Goal: Use online tool/utility: Utilize a website feature to perform a specific function

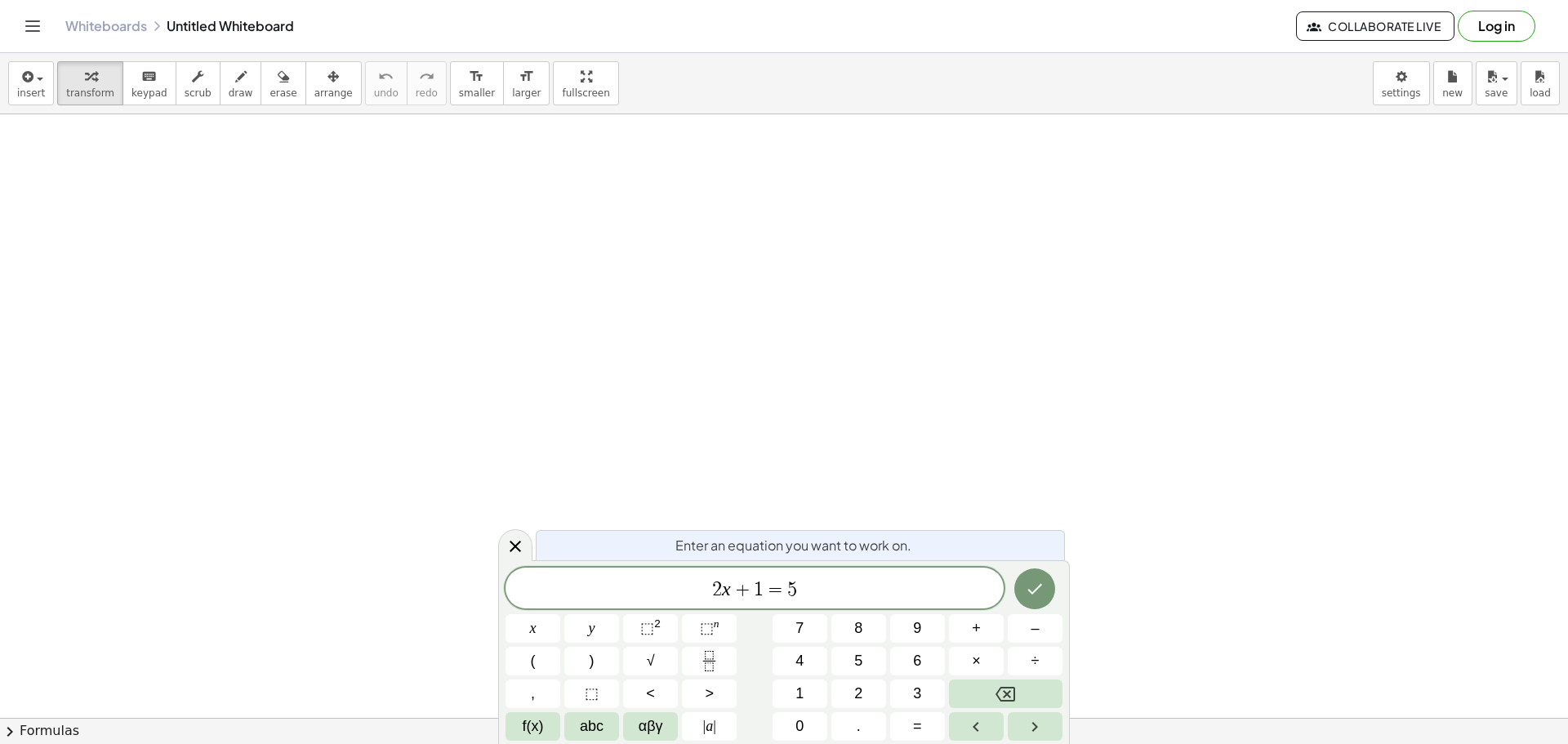
click at [1029, 644] on div "2 x + 1 = 5 x y ⬚ 2 ⬚ n 7 8 9 + – ( ) √ 4 5 6 × ÷ , ⬚ < > 1 2 3 f(x) abc αβγ | …" at bounding box center [784, 653] width 557 height 173
click at [1036, 631] on span "–" at bounding box center [1034, 628] width 8 height 22
drag, startPoint x: 814, startPoint y: 584, endPoint x: 693, endPoint y: 583, distance: 121.0
click at [693, 583] on span "− 2 x + 1 = 5" at bounding box center [755, 589] width 498 height 23
click at [656, 689] on button "<" at bounding box center [650, 693] width 55 height 28
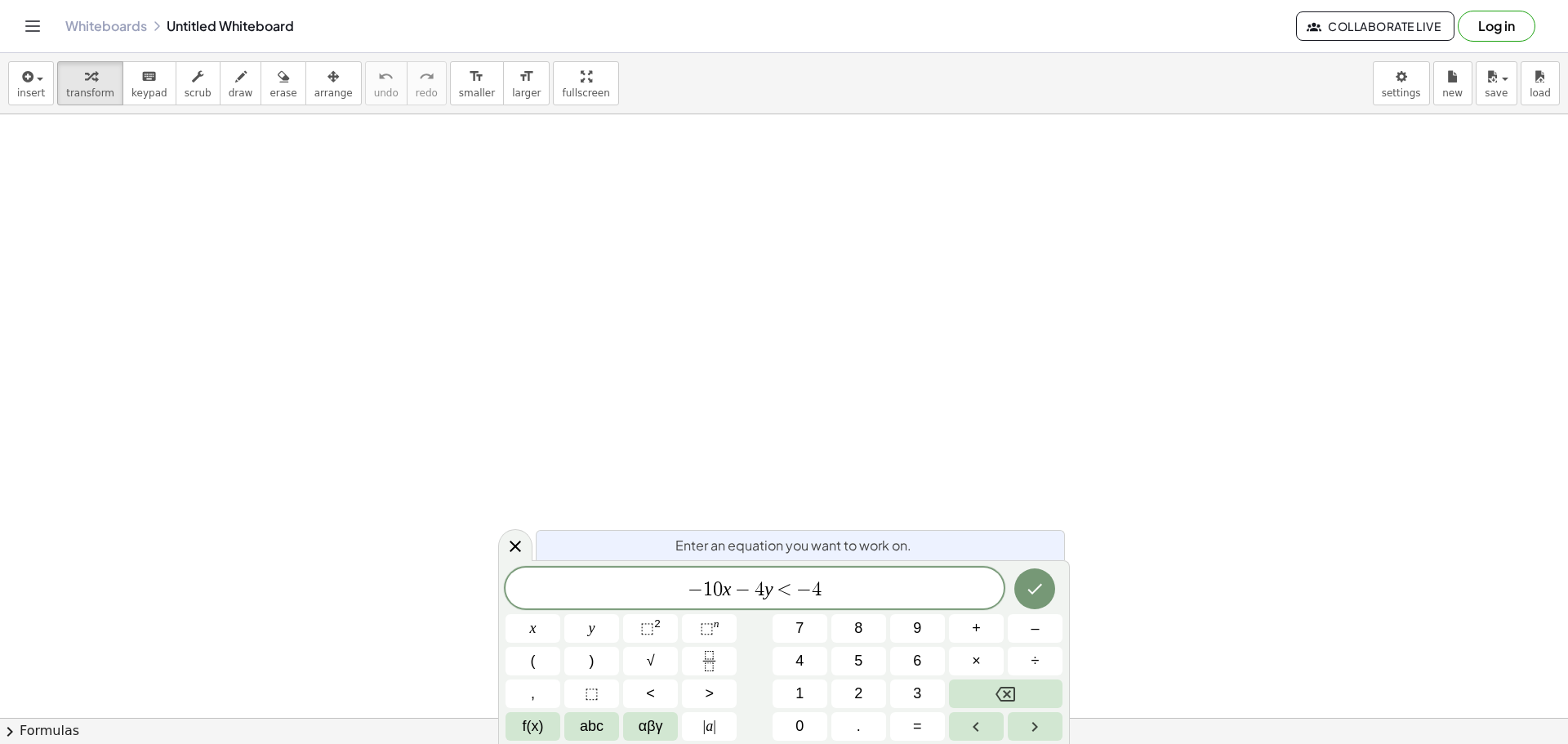
scroll to position [469, 0]
click at [1041, 580] on icon "Done" at bounding box center [1035, 588] width 19 height 19
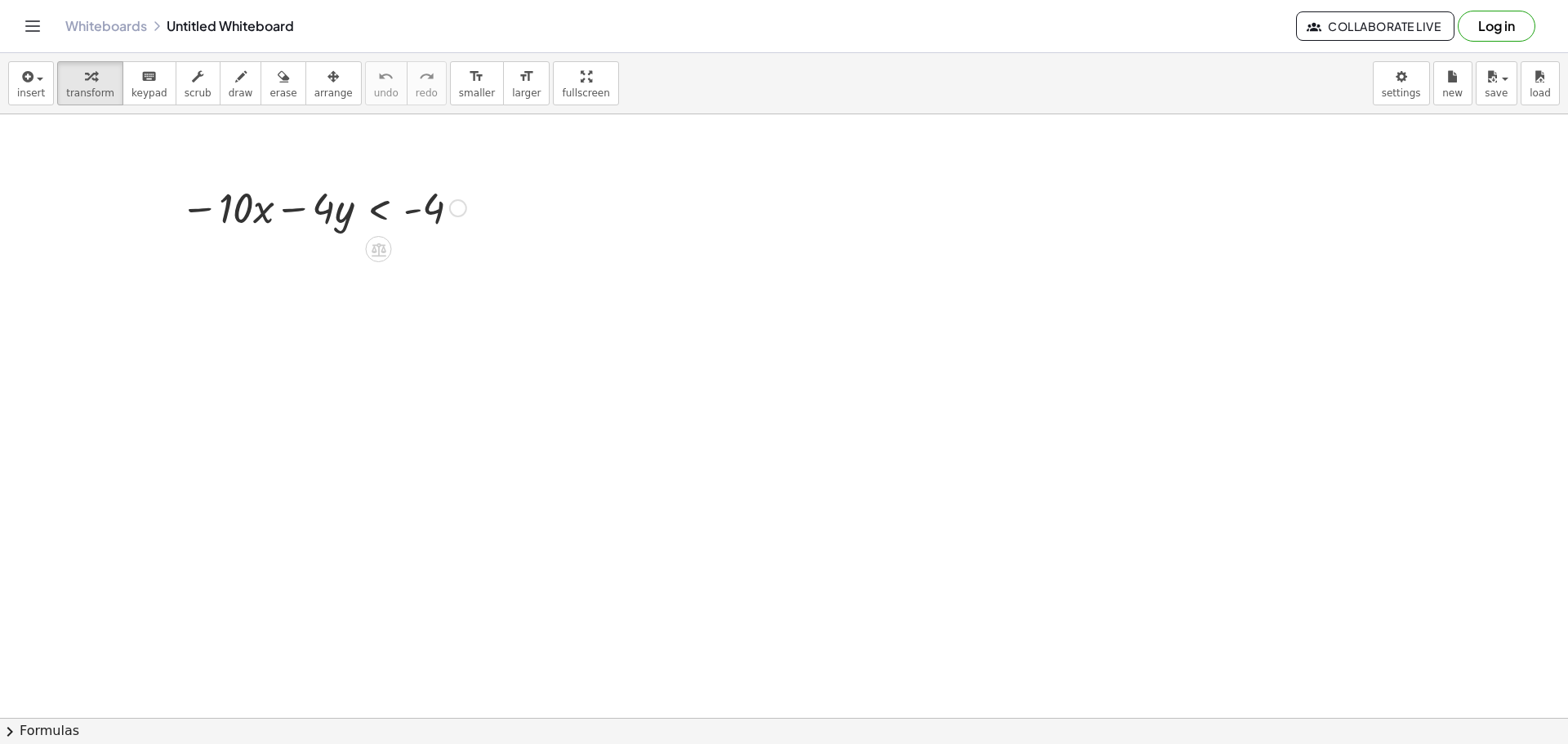
click at [321, 211] on div at bounding box center [323, 206] width 302 height 55
click at [378, 244] on icon at bounding box center [378, 250] width 15 height 14
click at [335, 209] on div at bounding box center [323, 206] width 302 height 55
click at [339, 222] on div at bounding box center [323, 206] width 302 height 55
click at [188, 294] on div at bounding box center [784, 302] width 1568 height 1313
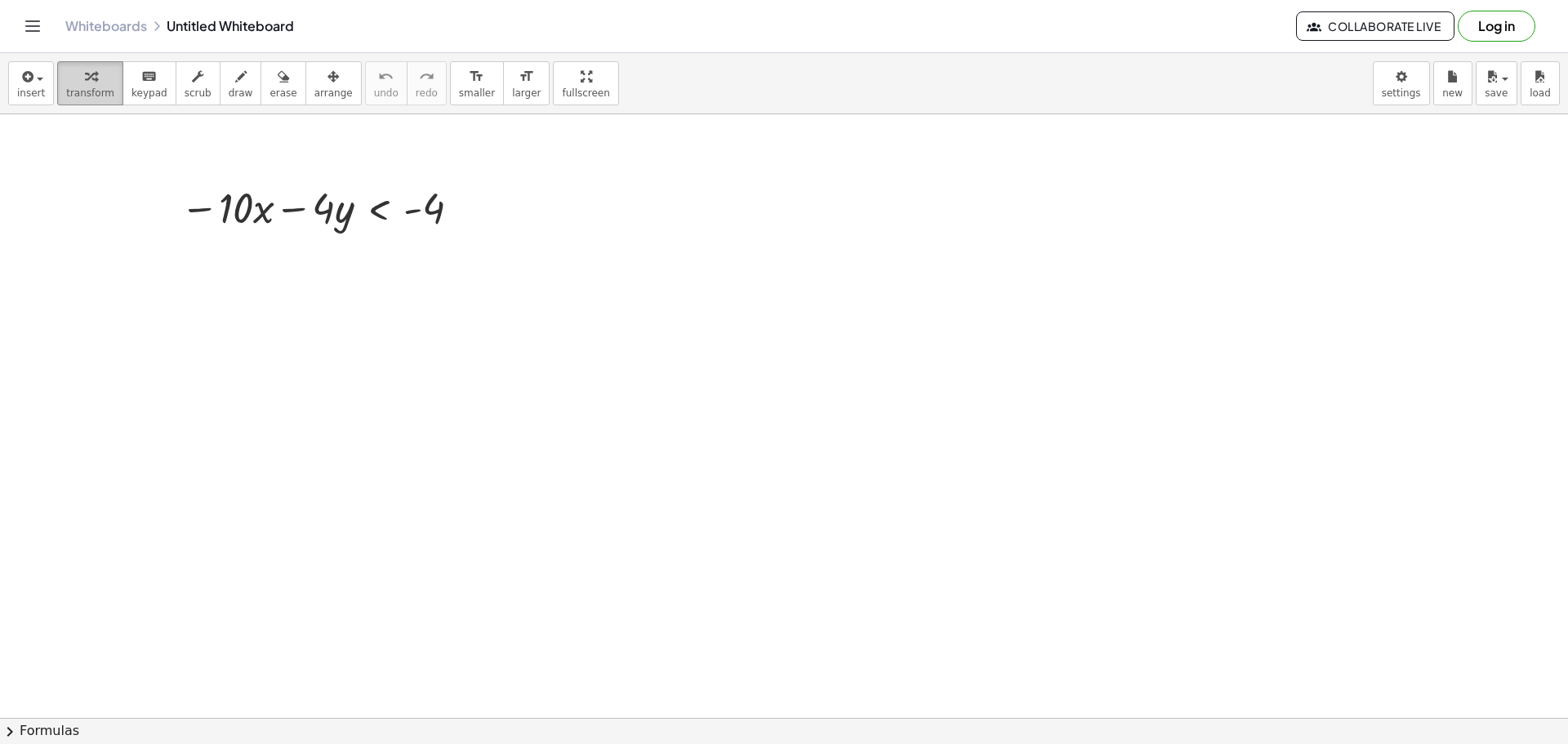
click at [85, 79] on icon "button" at bounding box center [91, 77] width 11 height 19
click at [334, 210] on div at bounding box center [323, 206] width 302 height 55
drag, startPoint x: 335, startPoint y: 214, endPoint x: 495, endPoint y: 218, distance: 160.0
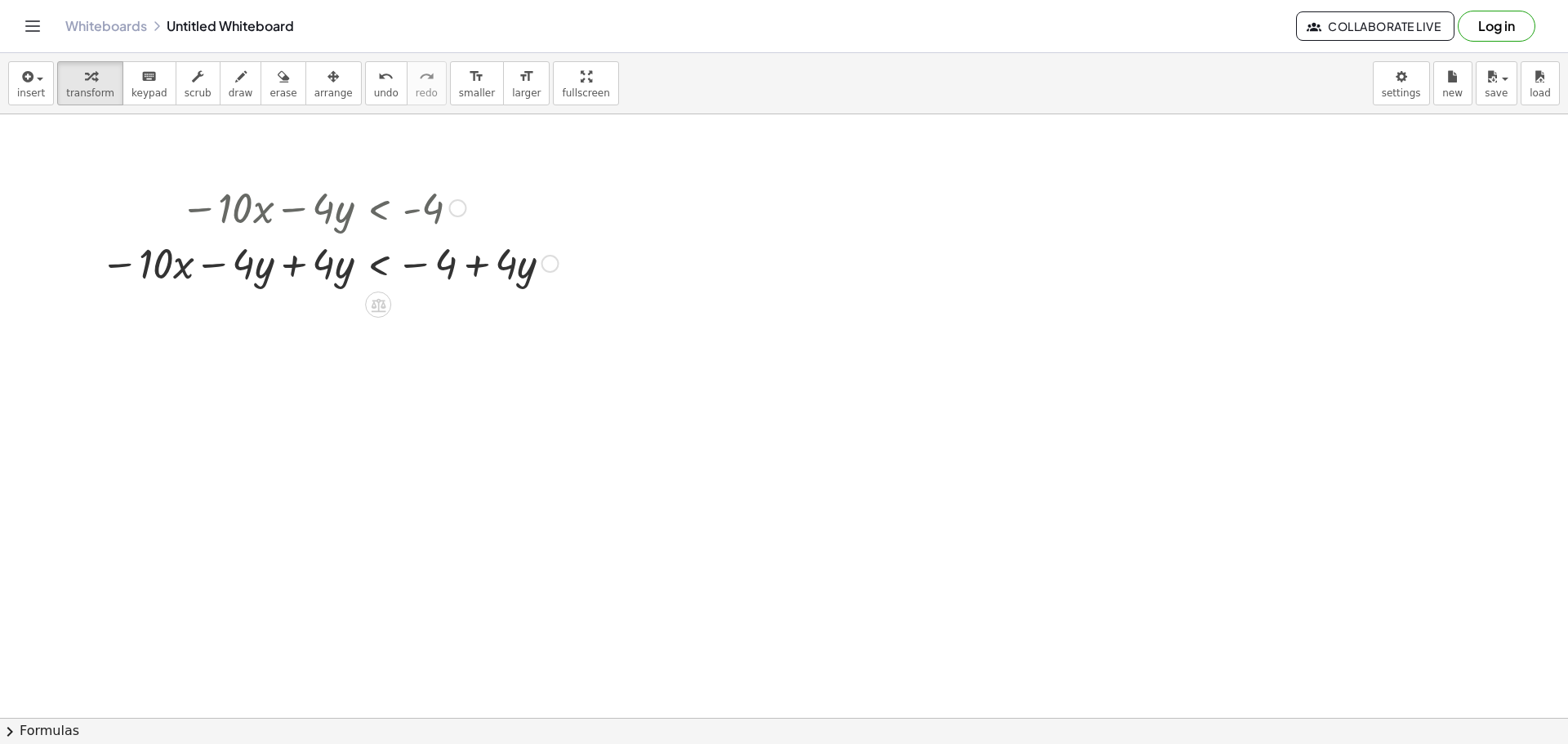
click at [499, 272] on div at bounding box center [329, 261] width 474 height 55
click at [549, 266] on div at bounding box center [550, 264] width 18 height 18
click at [502, 272] on div at bounding box center [329, 261] width 474 height 55
click at [474, 267] on div at bounding box center [329, 261] width 474 height 55
click at [512, 263] on div at bounding box center [329, 261] width 474 height 55
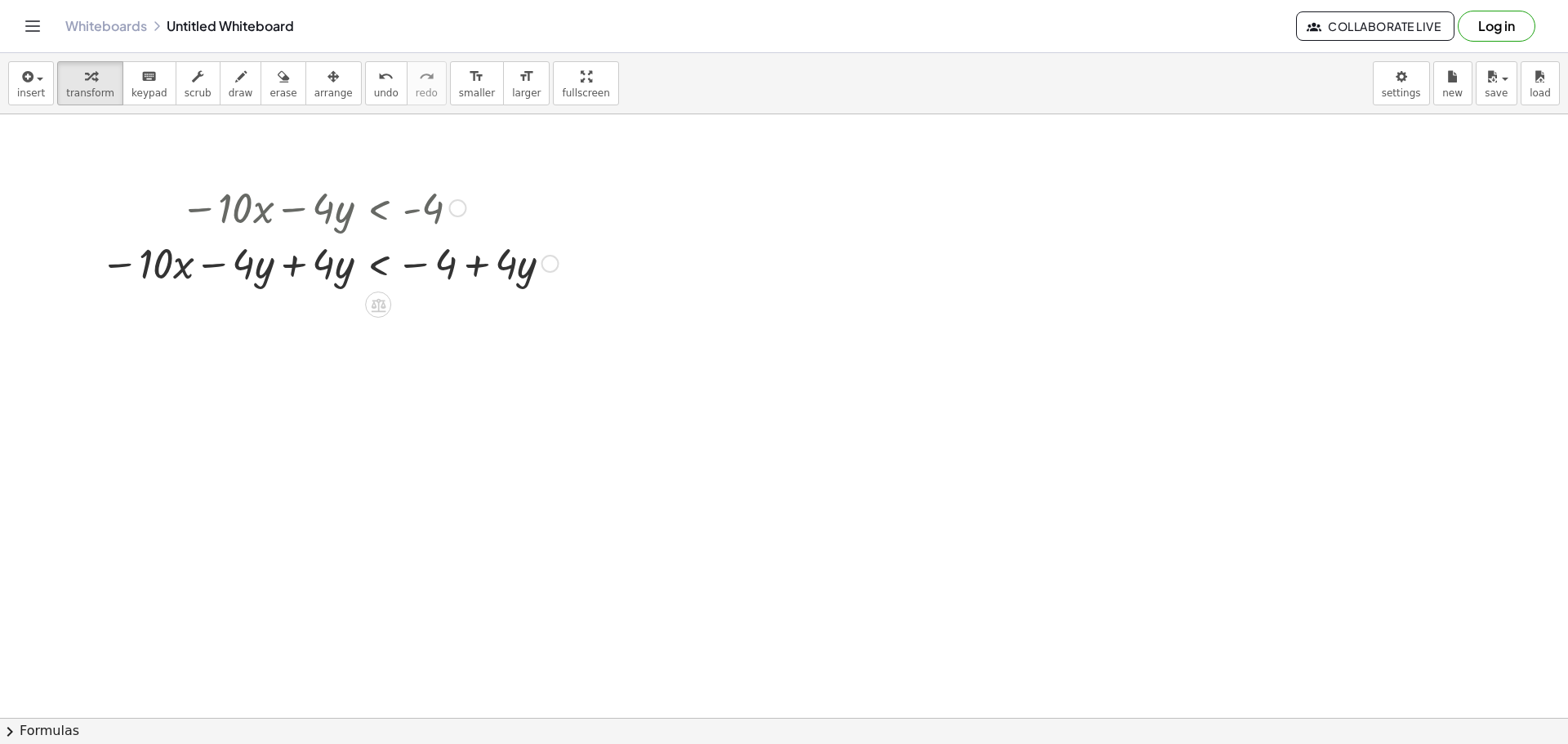
click at [380, 301] on icon at bounding box center [377, 305] width 15 height 14
click at [451, 262] on div at bounding box center [329, 261] width 474 height 55
click at [546, 258] on div "Transform line Copy line as LaTeX Copy derivation as LaTeX Expand new lines: On" at bounding box center [550, 264] width 18 height 18
click at [521, 265] on div at bounding box center [329, 261] width 474 height 55
click at [506, 266] on div at bounding box center [329, 261] width 474 height 55
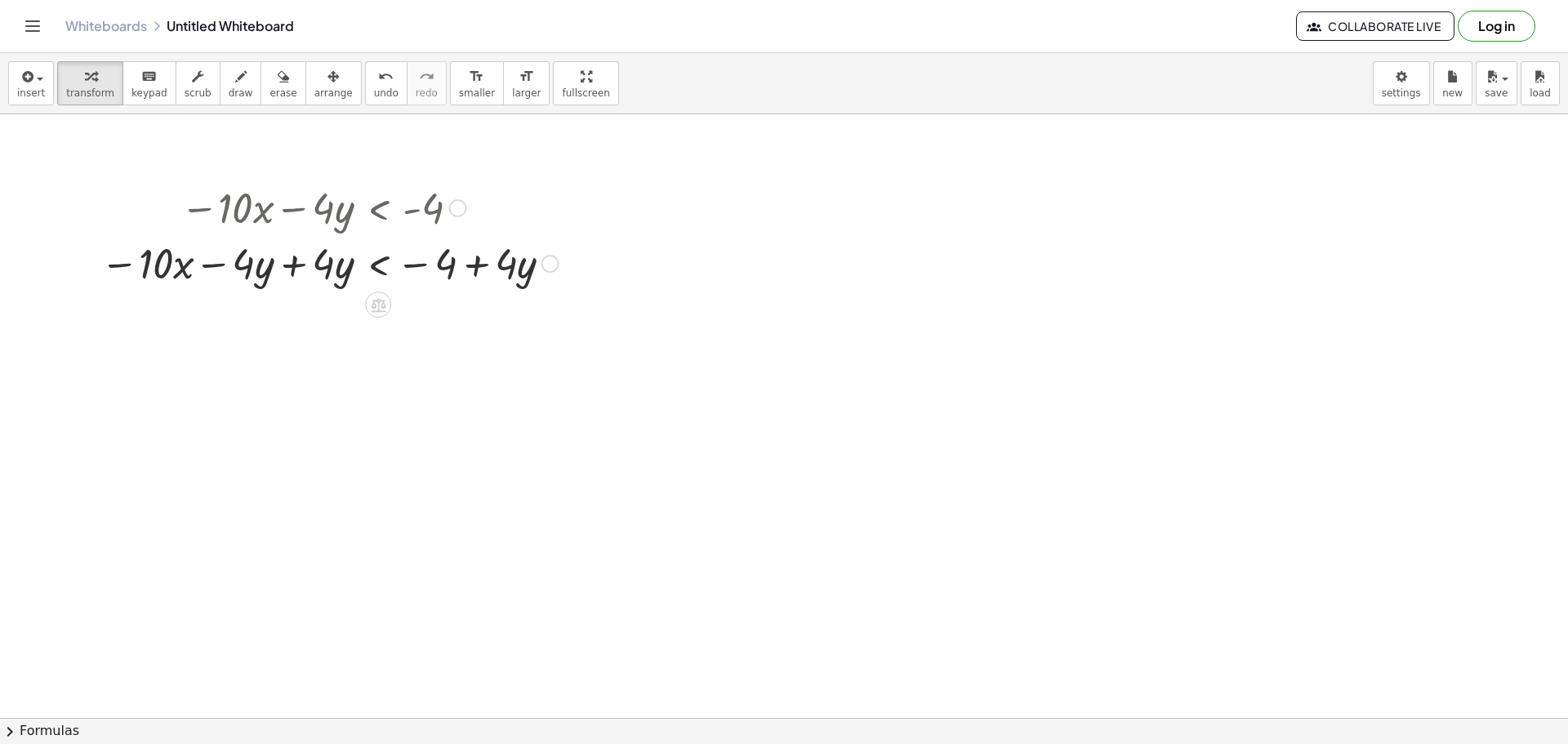
click at [518, 266] on div at bounding box center [329, 261] width 474 height 55
click at [517, 266] on div at bounding box center [329, 261] width 474 height 55
click at [148, 92] on span "keypad" at bounding box center [149, 92] width 36 height 11
click at [512, 266] on div at bounding box center [506, 264] width 23 height 47
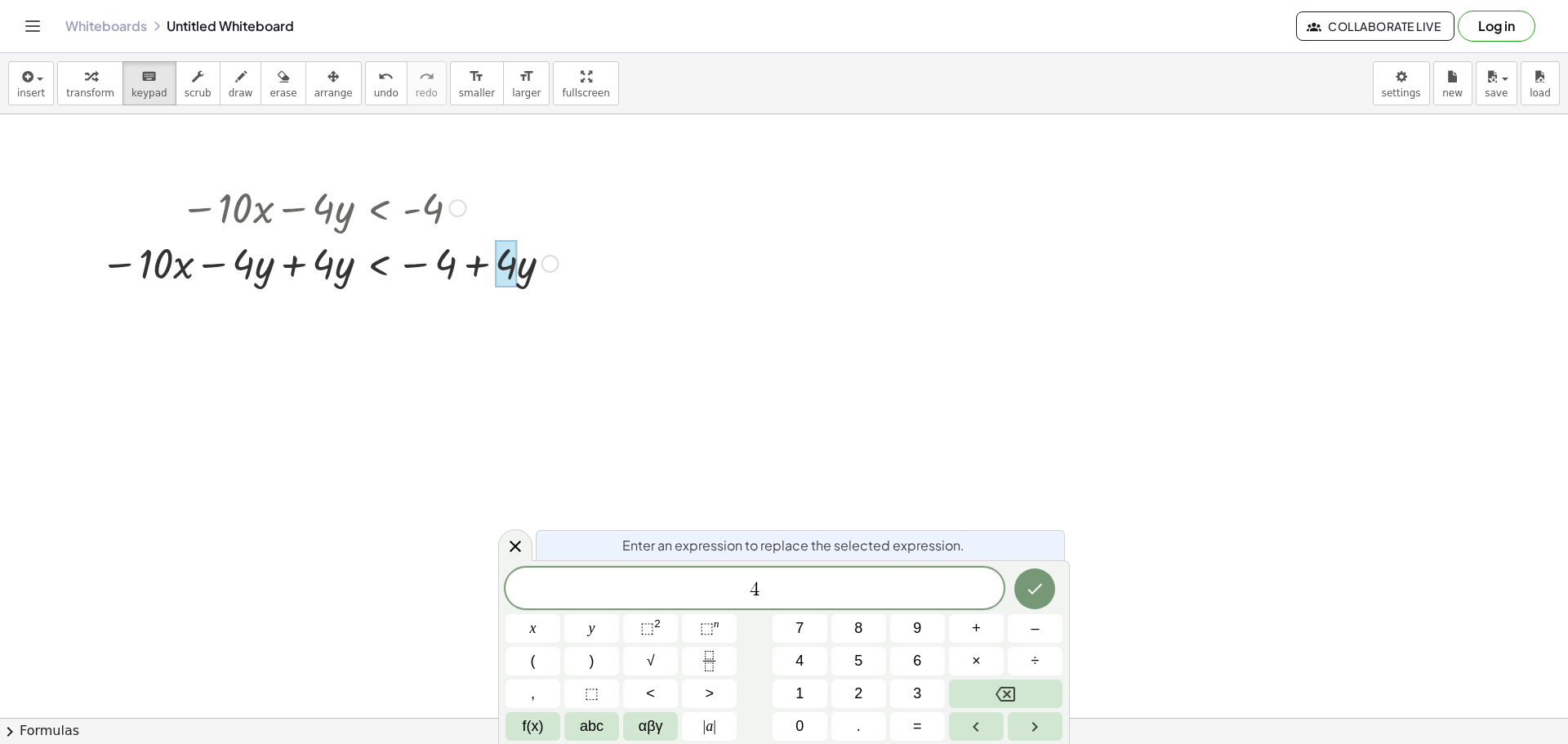
click at [473, 274] on div at bounding box center [329, 261] width 474 height 55
click at [526, 274] on div at bounding box center [329, 261] width 474 height 55
drag, startPoint x: 834, startPoint y: 596, endPoint x: 679, endPoint y: 589, distance: 155.2
click at [679, 589] on span "4" at bounding box center [755, 589] width 498 height 23
click at [706, 450] on div at bounding box center [784, 302] width 1568 height 1313
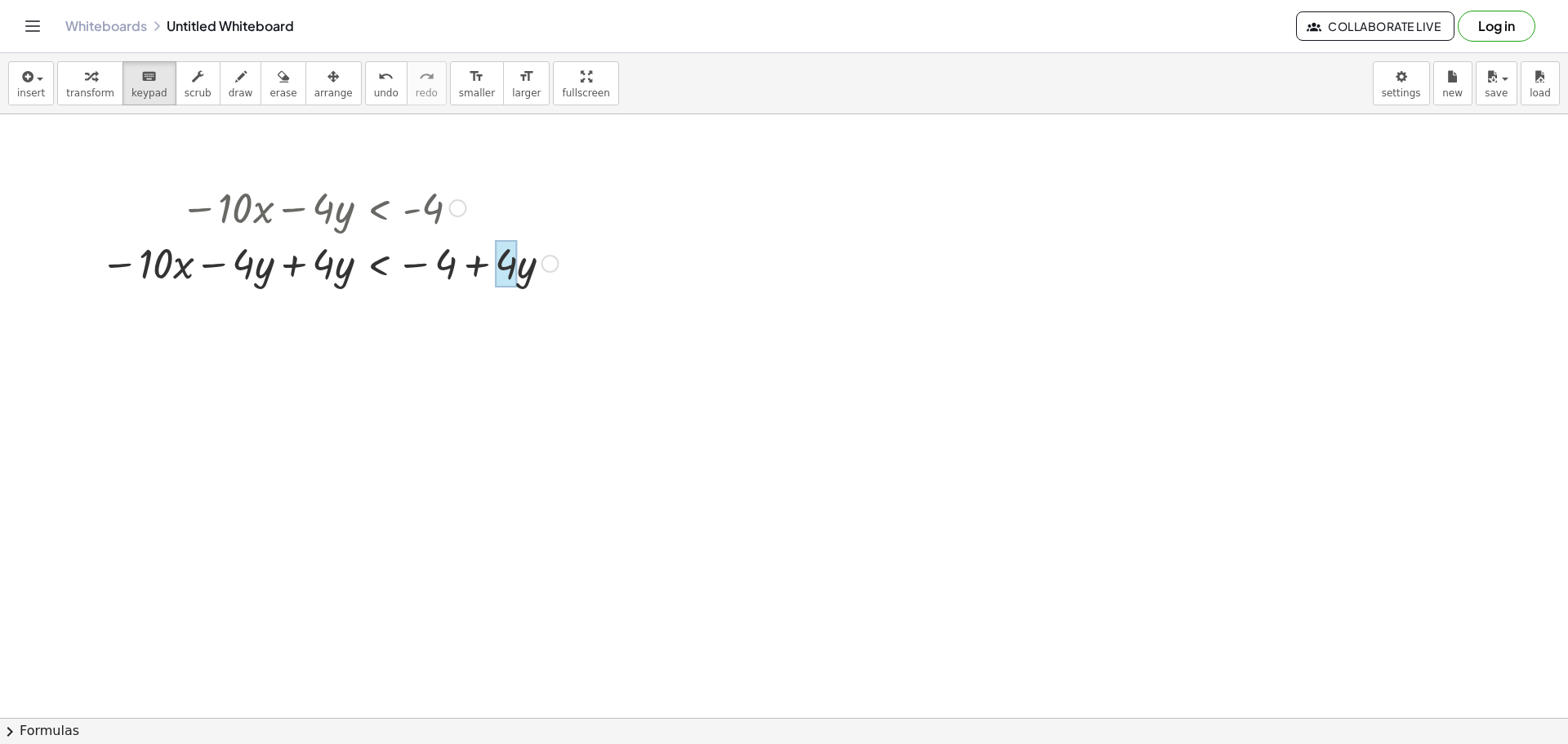
click at [517, 267] on div at bounding box center [506, 264] width 23 height 47
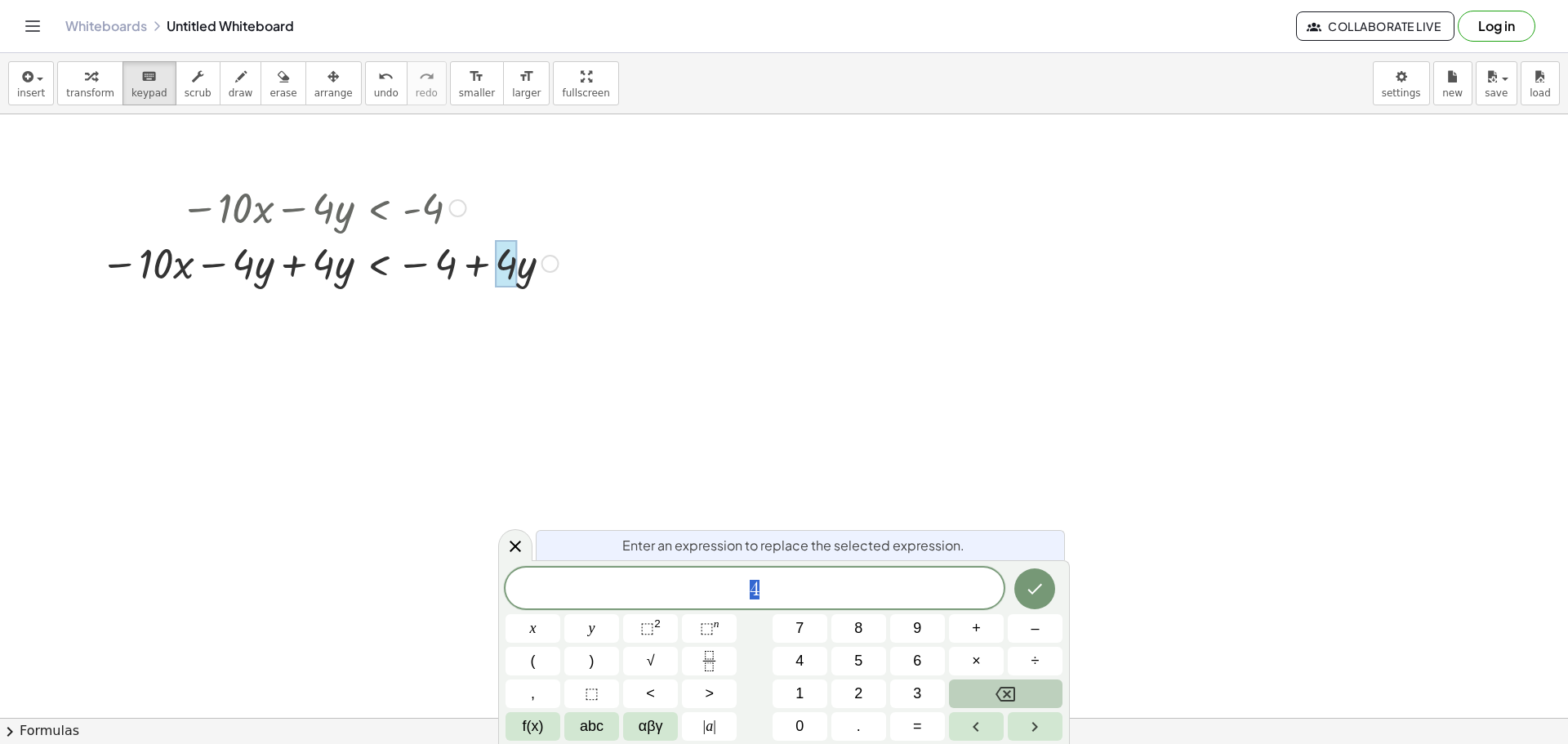
click at [1029, 693] on button "Backspace" at bounding box center [1006, 693] width 114 height 28
click at [1051, 599] on button "Done" at bounding box center [1035, 588] width 40 height 40
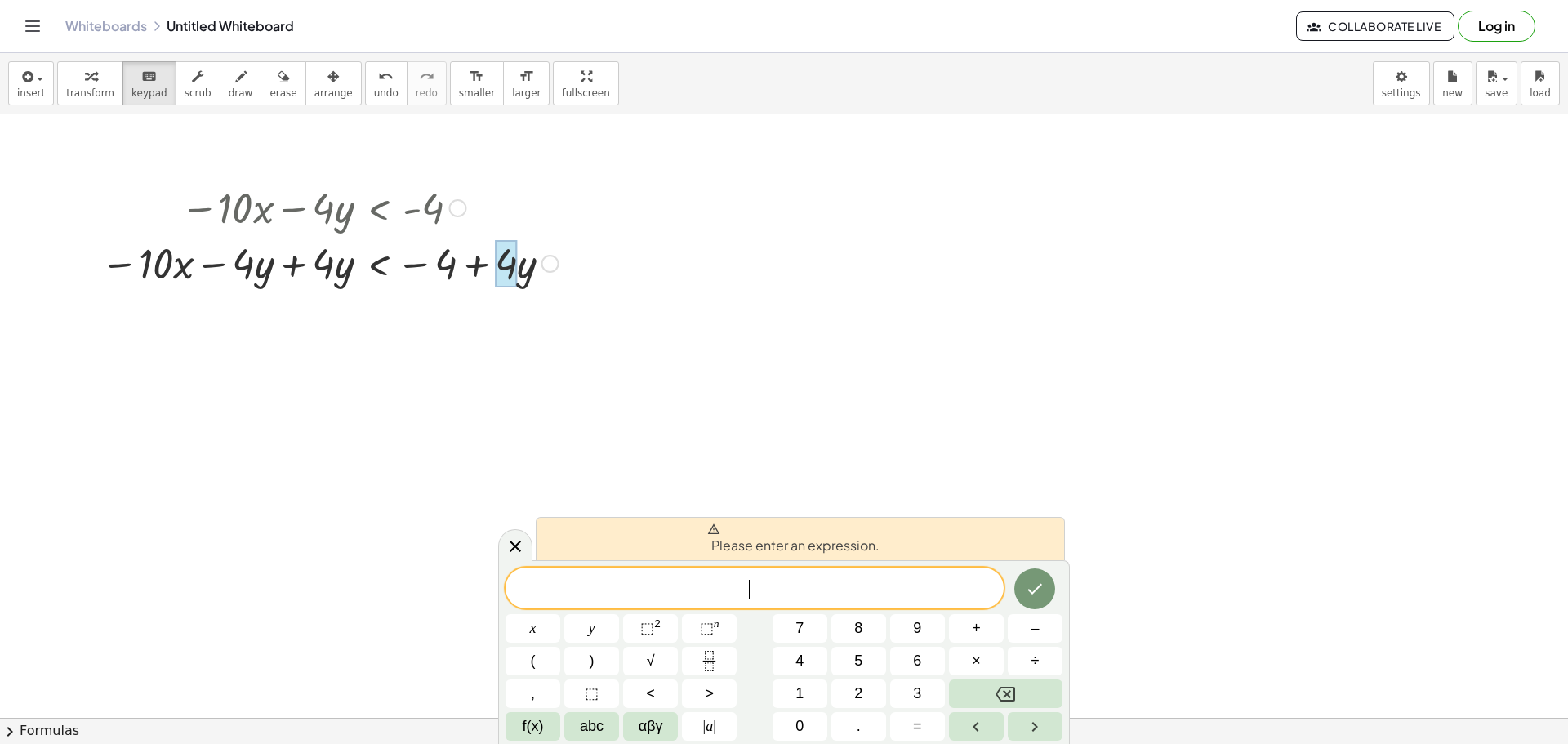
click at [760, 594] on span "​" at bounding box center [755, 589] width 498 height 23
click at [545, 260] on div "Transform line Copy line as LaTeX Copy derivation as LaTeX Expand new lines: On" at bounding box center [550, 264] width 18 height 18
click at [498, 275] on div at bounding box center [506, 264] width 23 height 47
click at [116, 267] on div at bounding box center [329, 261] width 474 height 55
drag, startPoint x: 116, startPoint y: 267, endPoint x: 463, endPoint y: 286, distance: 347.5
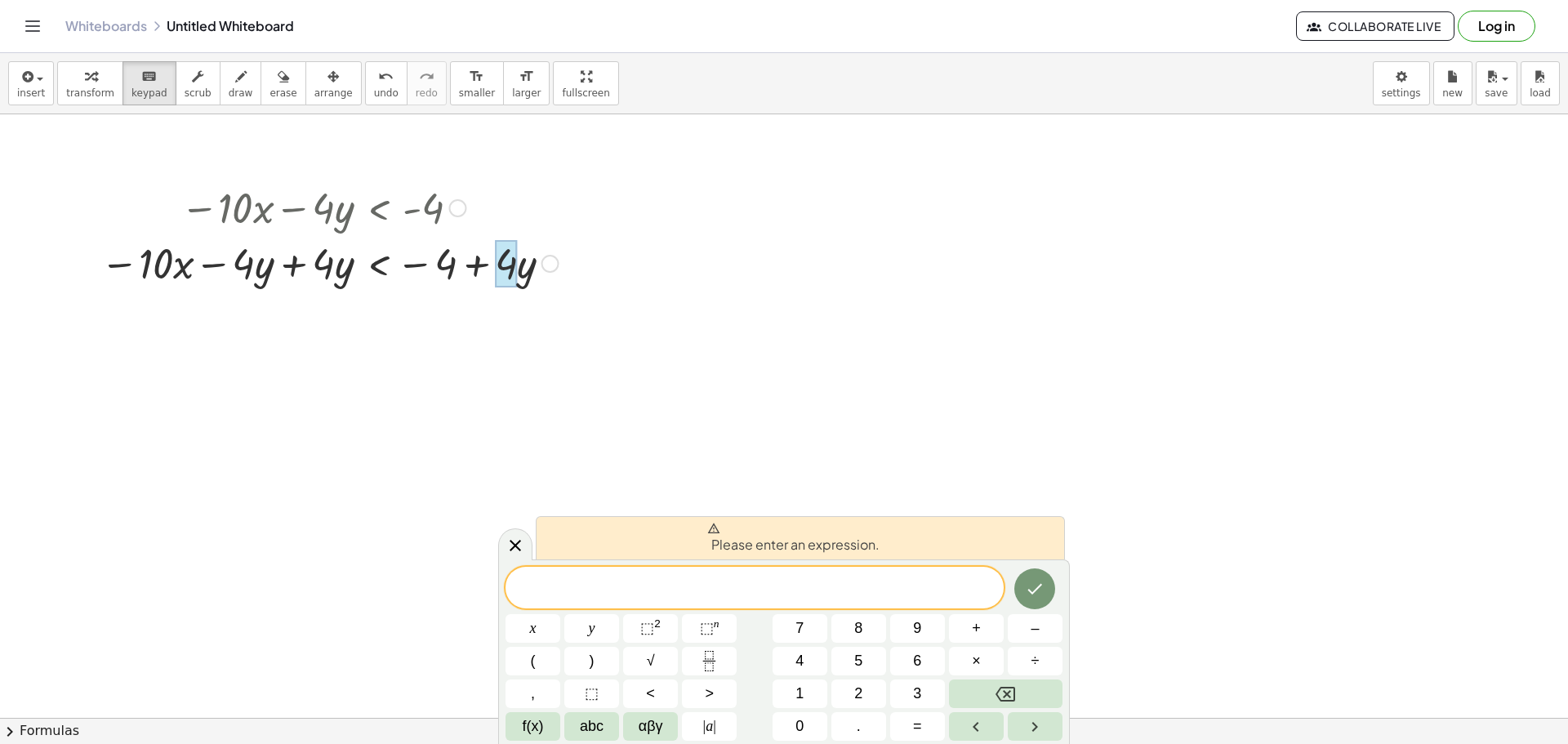
click at [463, 286] on div at bounding box center [329, 261] width 474 height 55
click at [504, 265] on div at bounding box center [506, 264] width 23 height 47
click at [278, 78] on icon "button" at bounding box center [283, 77] width 11 height 19
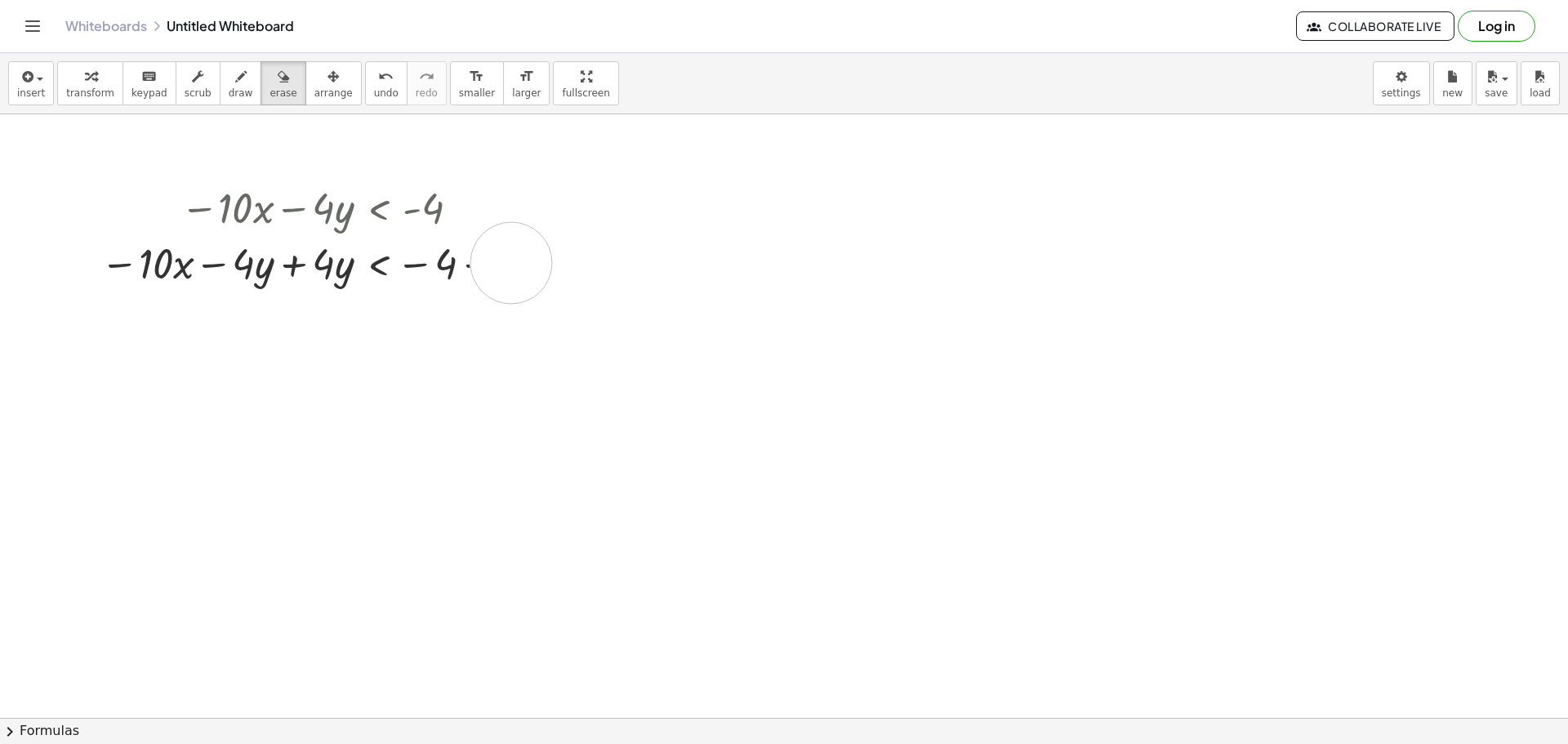
click at [511, 263] on div at bounding box center [784, 302] width 1568 height 1313
drag, startPoint x: 511, startPoint y: 263, endPoint x: 112, endPoint y: 279, distance: 399.3
click at [112, 279] on div at bounding box center [784, 302] width 1568 height 1313
click at [152, 274] on div at bounding box center [784, 302] width 1568 height 1313
click at [152, 275] on div at bounding box center [784, 302] width 1568 height 1313
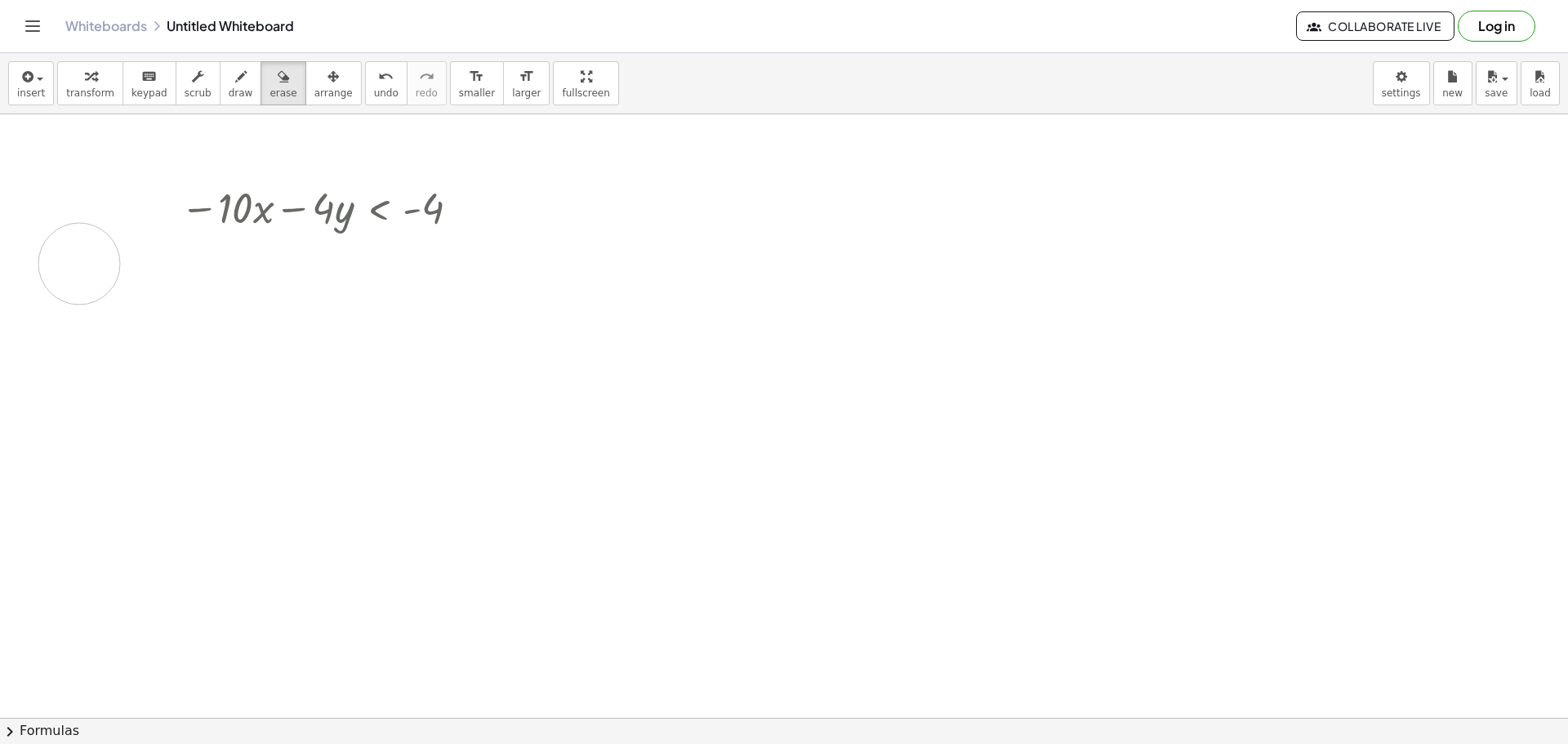
drag, startPoint x: 156, startPoint y: 271, endPoint x: 85, endPoint y: 264, distance: 71.3
click at [85, 264] on div at bounding box center [784, 302] width 1568 height 1313
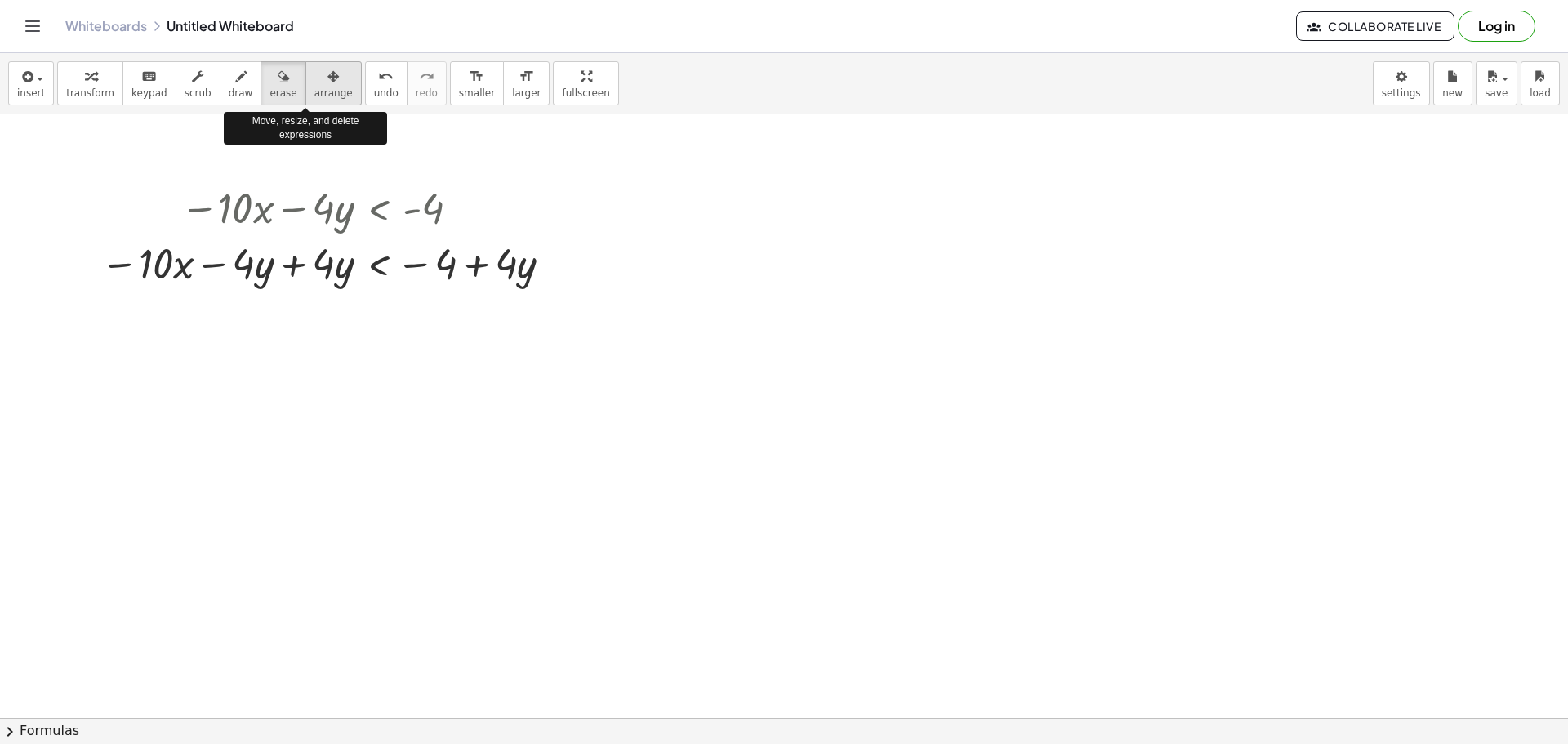
click at [316, 91] on span "arrange" at bounding box center [333, 92] width 39 height 11
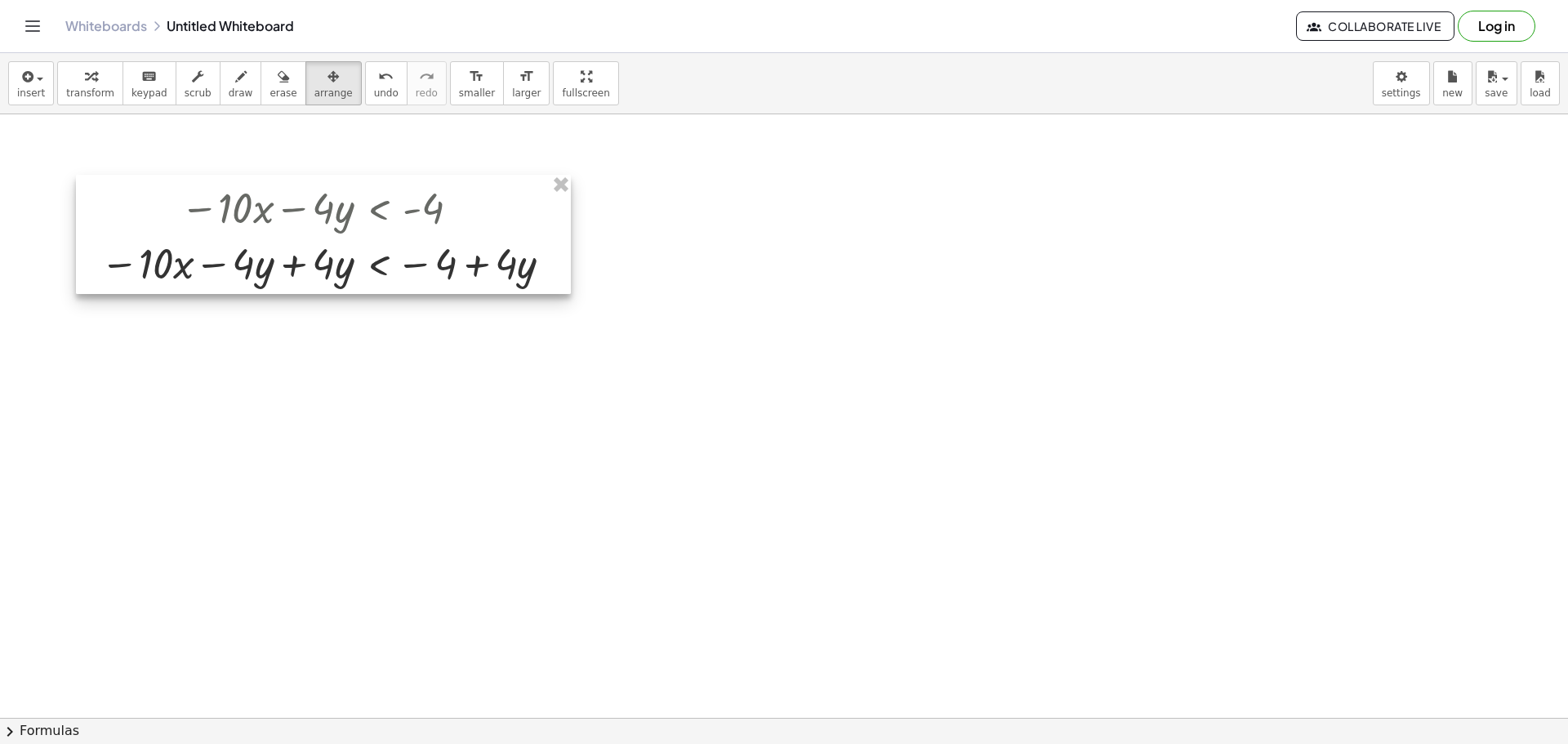
click at [485, 265] on div at bounding box center [323, 235] width 495 height 120
click at [374, 96] on span "undo" at bounding box center [386, 92] width 25 height 11
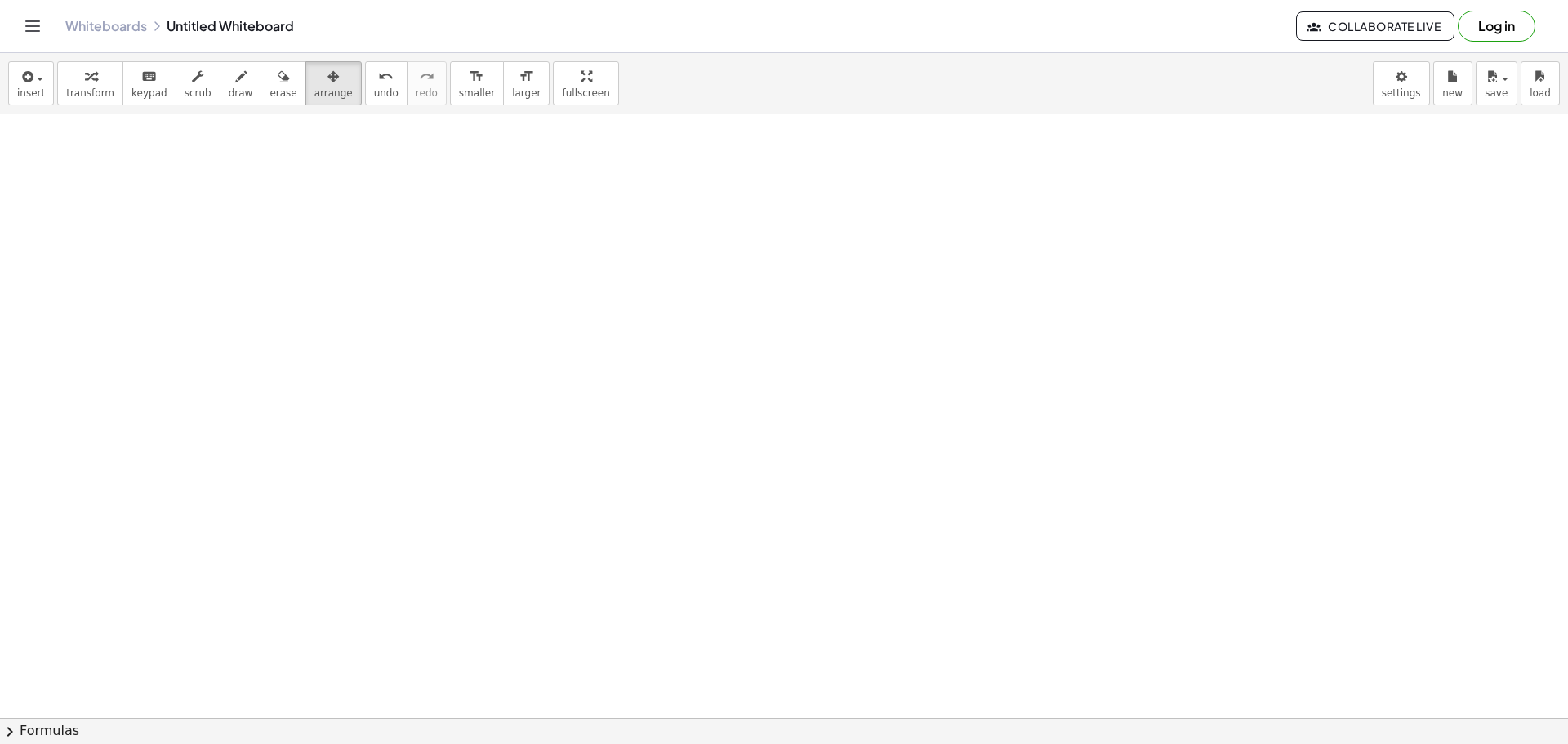
click at [368, 221] on div at bounding box center [784, 302] width 1568 height 1313
click at [31, 76] on icon "button" at bounding box center [26, 77] width 15 height 19
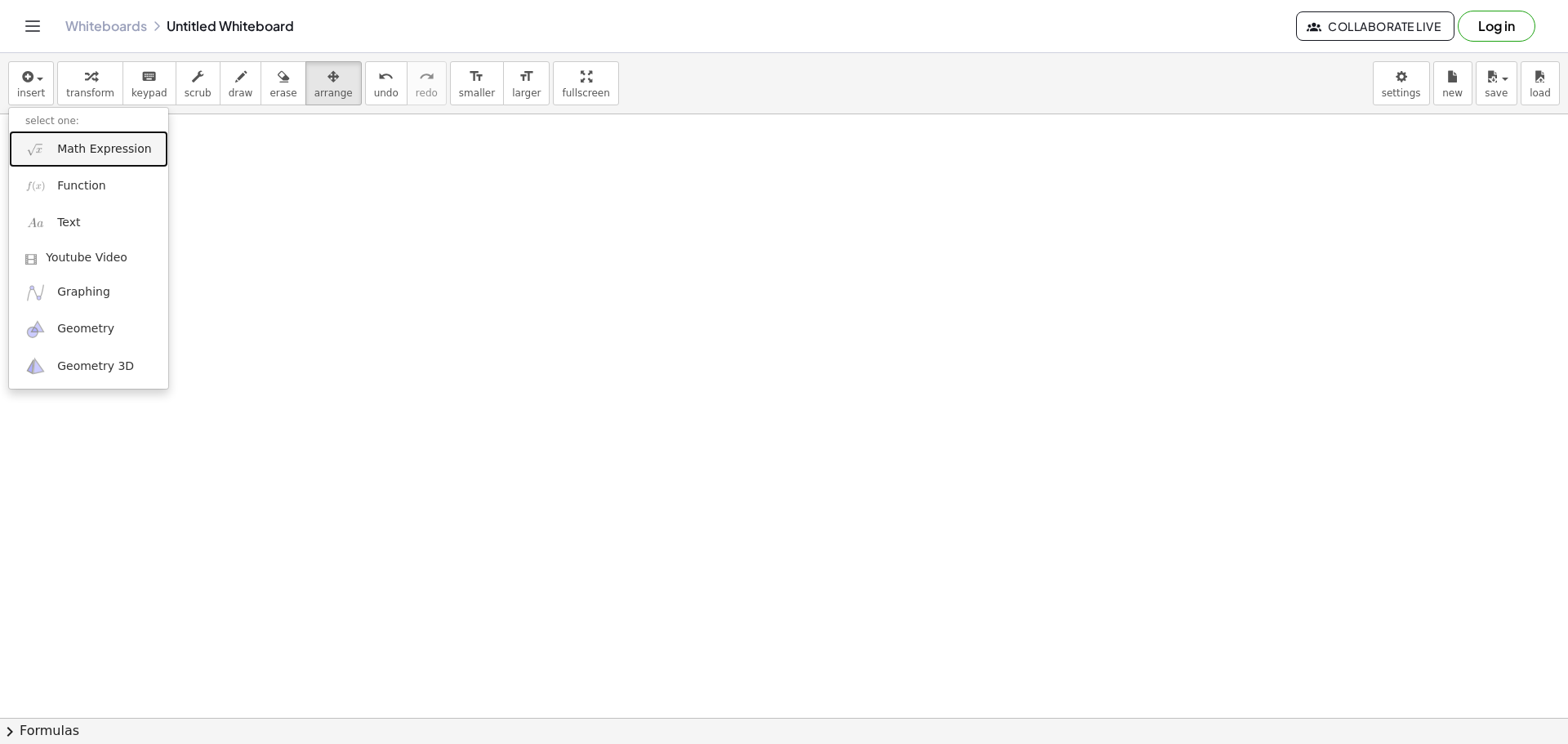
click at [77, 157] on link "Math Expression" at bounding box center [88, 150] width 159 height 37
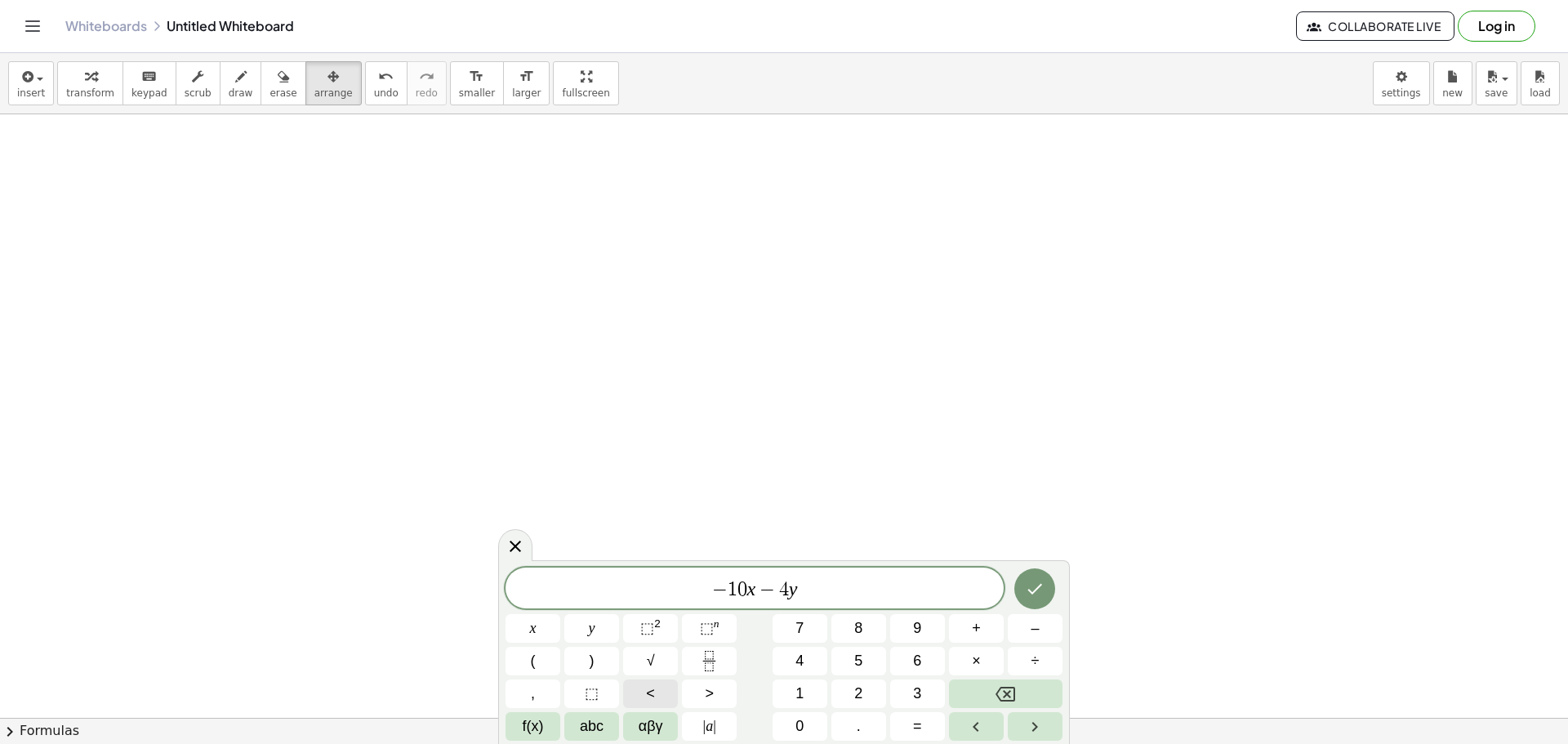
click at [660, 699] on button "<" at bounding box center [650, 693] width 55 height 28
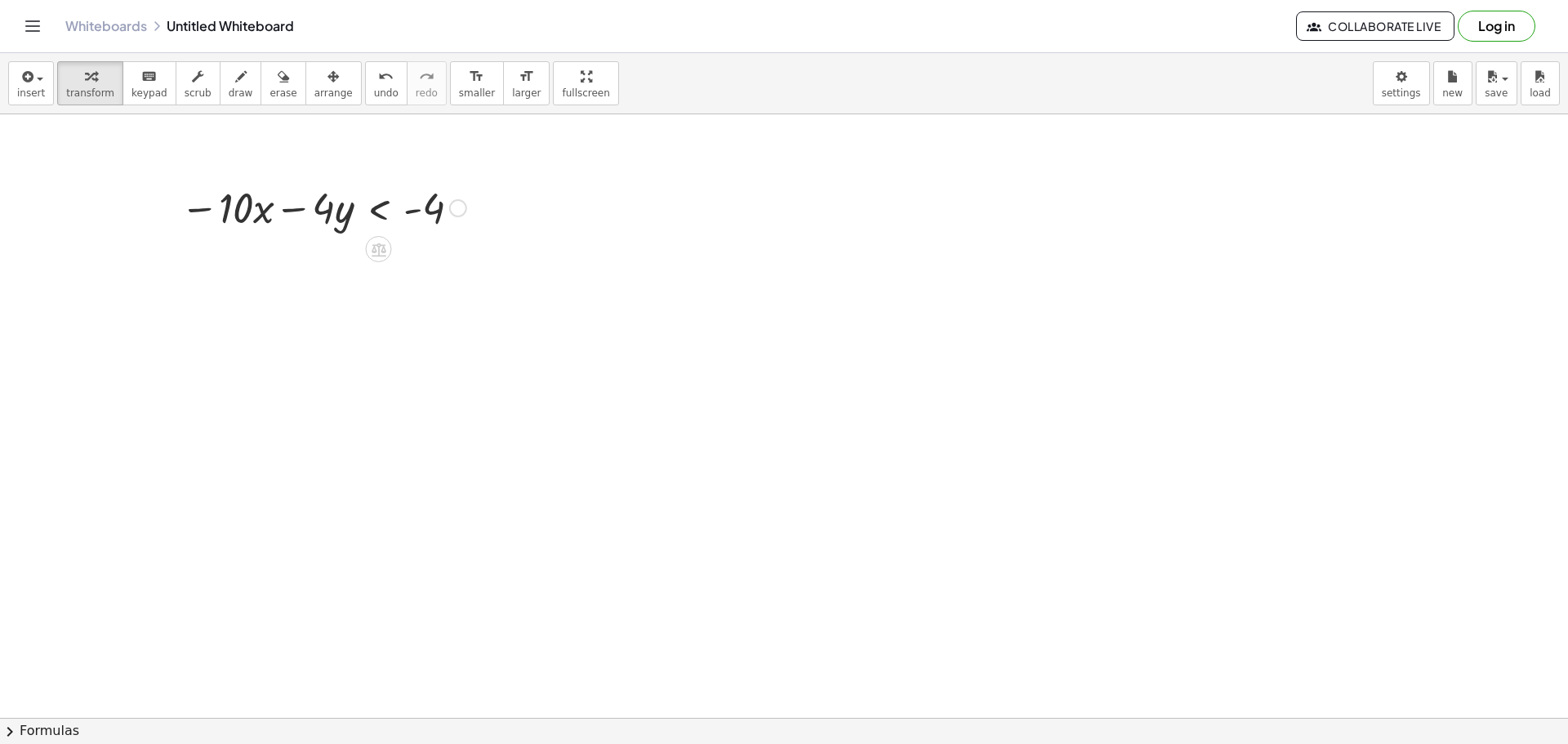
click at [239, 220] on div at bounding box center [323, 206] width 302 height 55
click at [368, 247] on div at bounding box center [378, 249] width 26 height 26
click at [260, 210] on div at bounding box center [323, 206] width 302 height 55
drag, startPoint x: 252, startPoint y: 214, endPoint x: 521, endPoint y: 214, distance: 269.0
click at [521, 214] on div "· 10 − · x − · 10 · x − · 4 · y < - 4" at bounding box center [784, 302] width 1568 height 1313
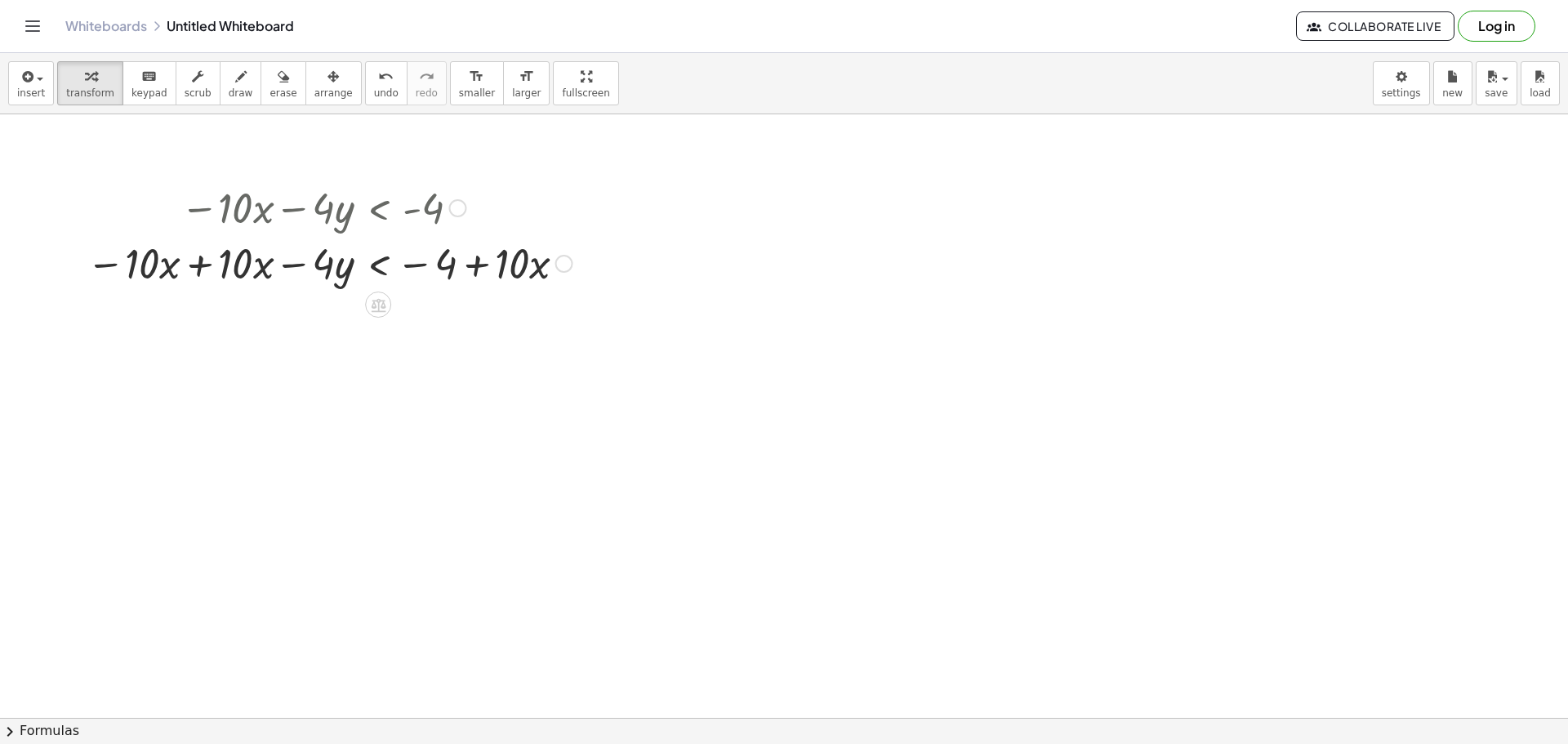
click at [219, 266] on div at bounding box center [329, 261] width 502 height 55
drag, startPoint x: 523, startPoint y: 275, endPoint x: 531, endPoint y: 272, distance: 8.5
click at [531, 270] on div at bounding box center [329, 261] width 502 height 55
click at [539, 269] on div at bounding box center [329, 261] width 502 height 55
click at [339, 266] on div at bounding box center [329, 261] width 502 height 55
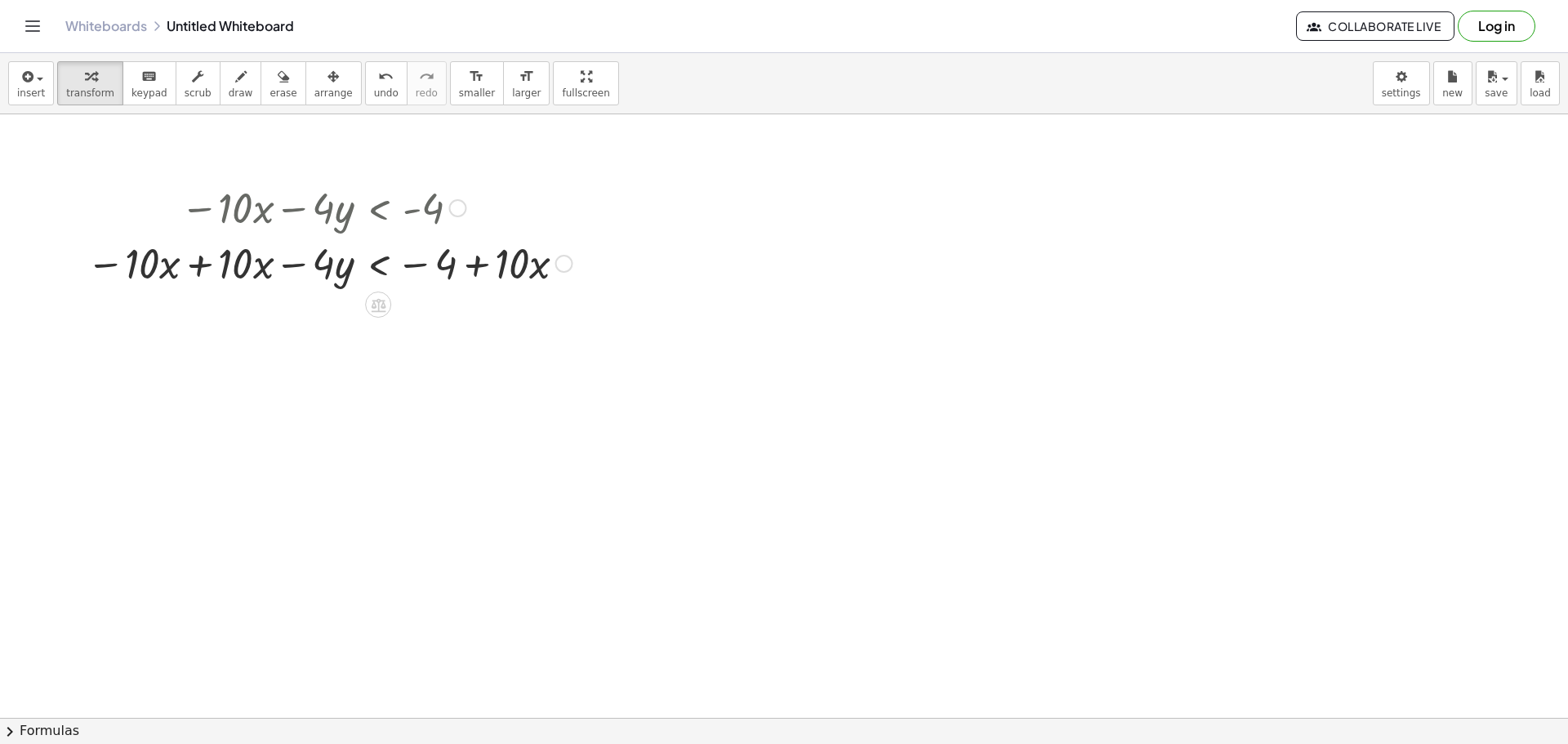
click at [426, 264] on div at bounding box center [329, 261] width 502 height 55
click at [539, 267] on div at bounding box center [329, 261] width 502 height 55
click at [324, 268] on div at bounding box center [329, 261] width 502 height 55
drag, startPoint x: 325, startPoint y: 267, endPoint x: 258, endPoint y: 272, distance: 67.2
click at [258, 272] on div at bounding box center [329, 261] width 502 height 55
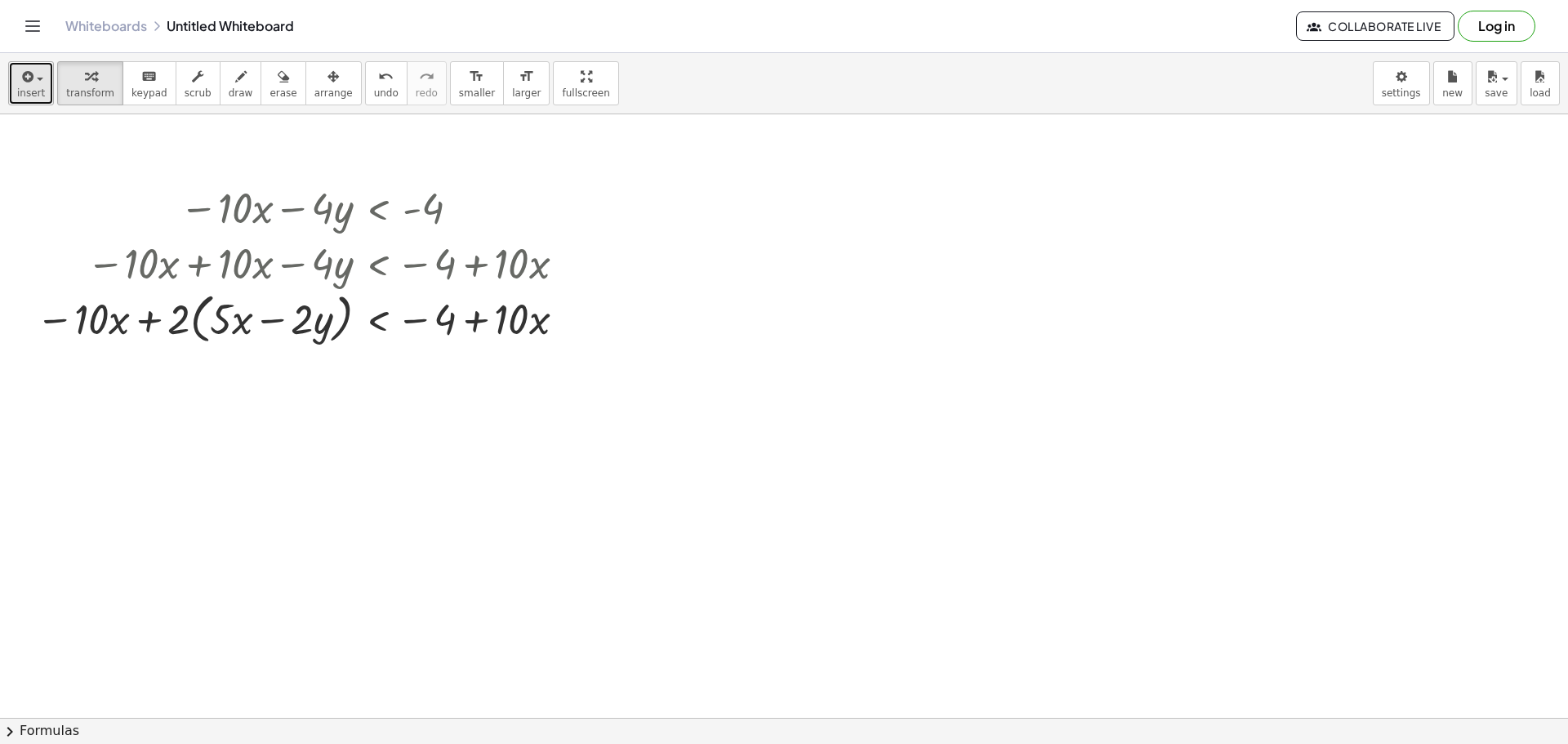
click at [44, 67] on button "insert" at bounding box center [31, 84] width 46 height 44
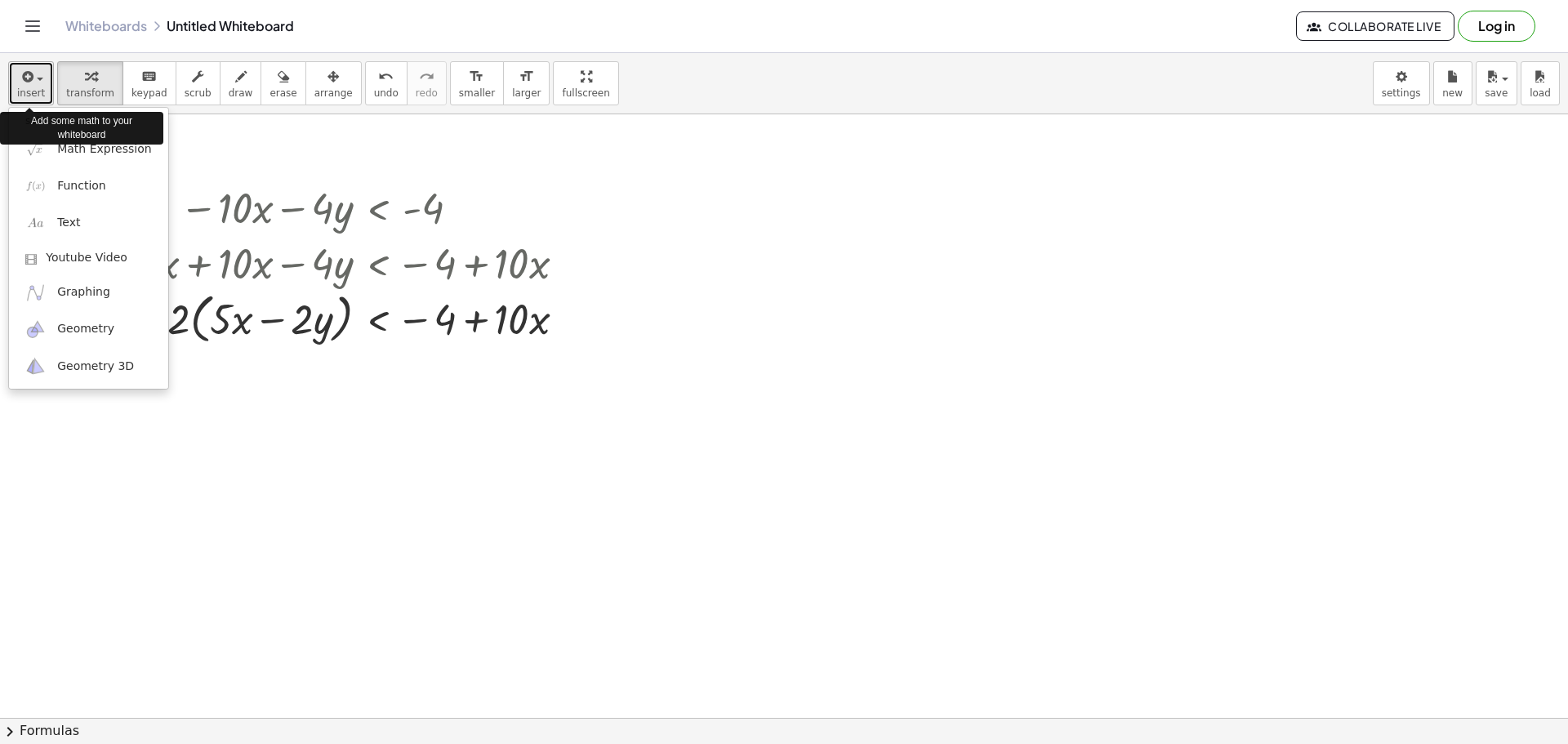
click at [44, 67] on button "insert" at bounding box center [31, 84] width 46 height 44
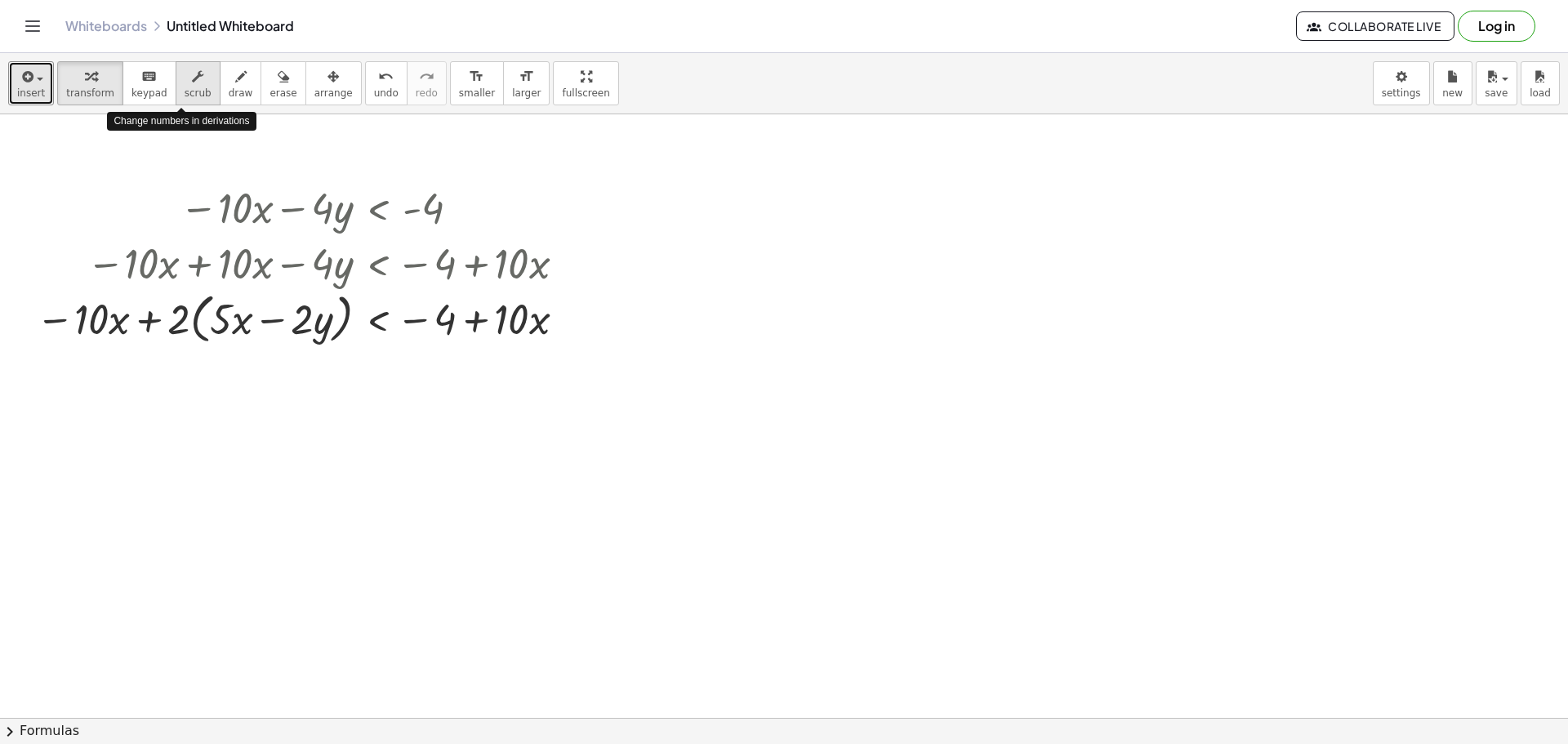
click at [192, 83] on icon "button" at bounding box center [197, 77] width 11 height 19
click at [235, 233] on div "▼" at bounding box center [235, 231] width 11 height 15
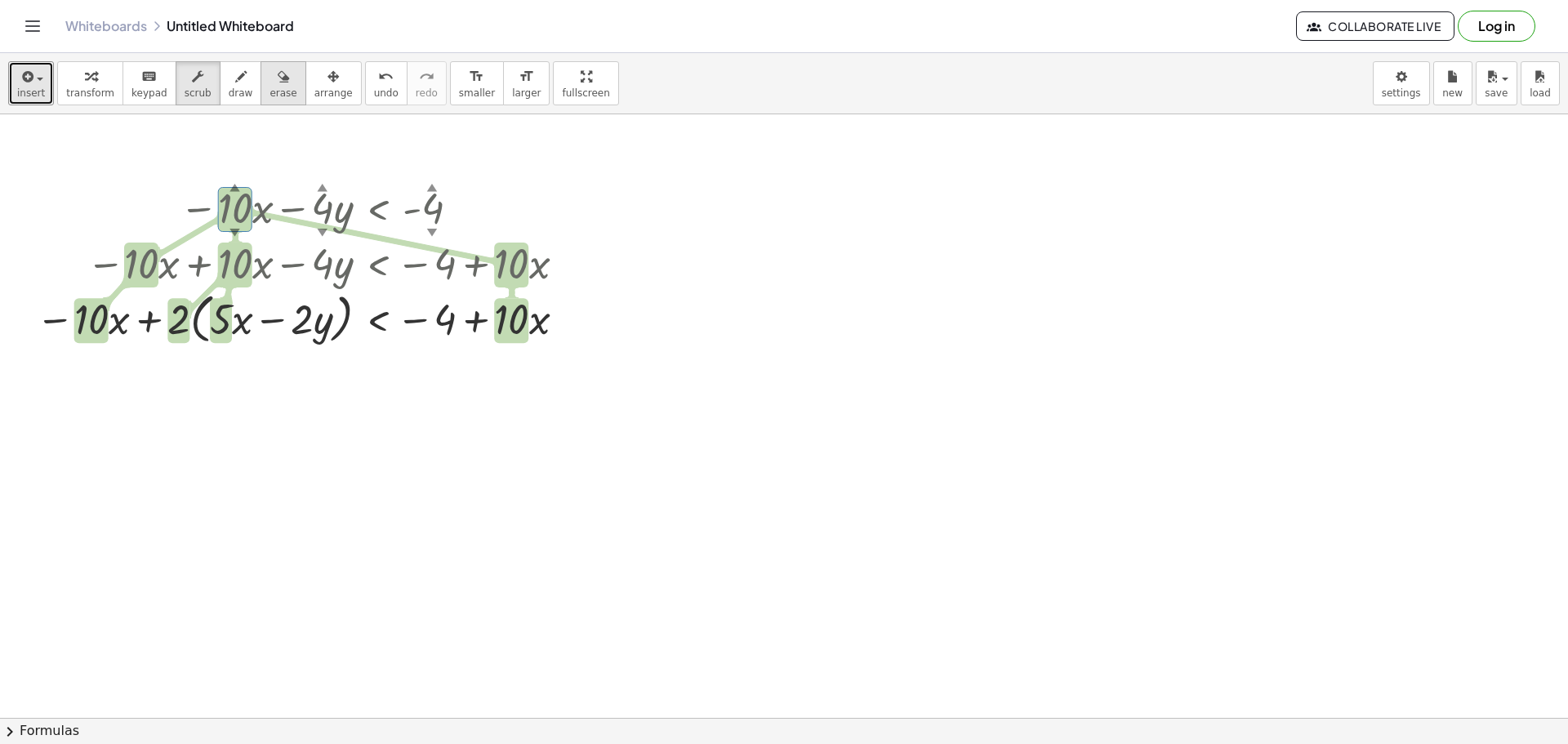
click at [278, 82] on icon "button" at bounding box center [283, 77] width 11 height 19
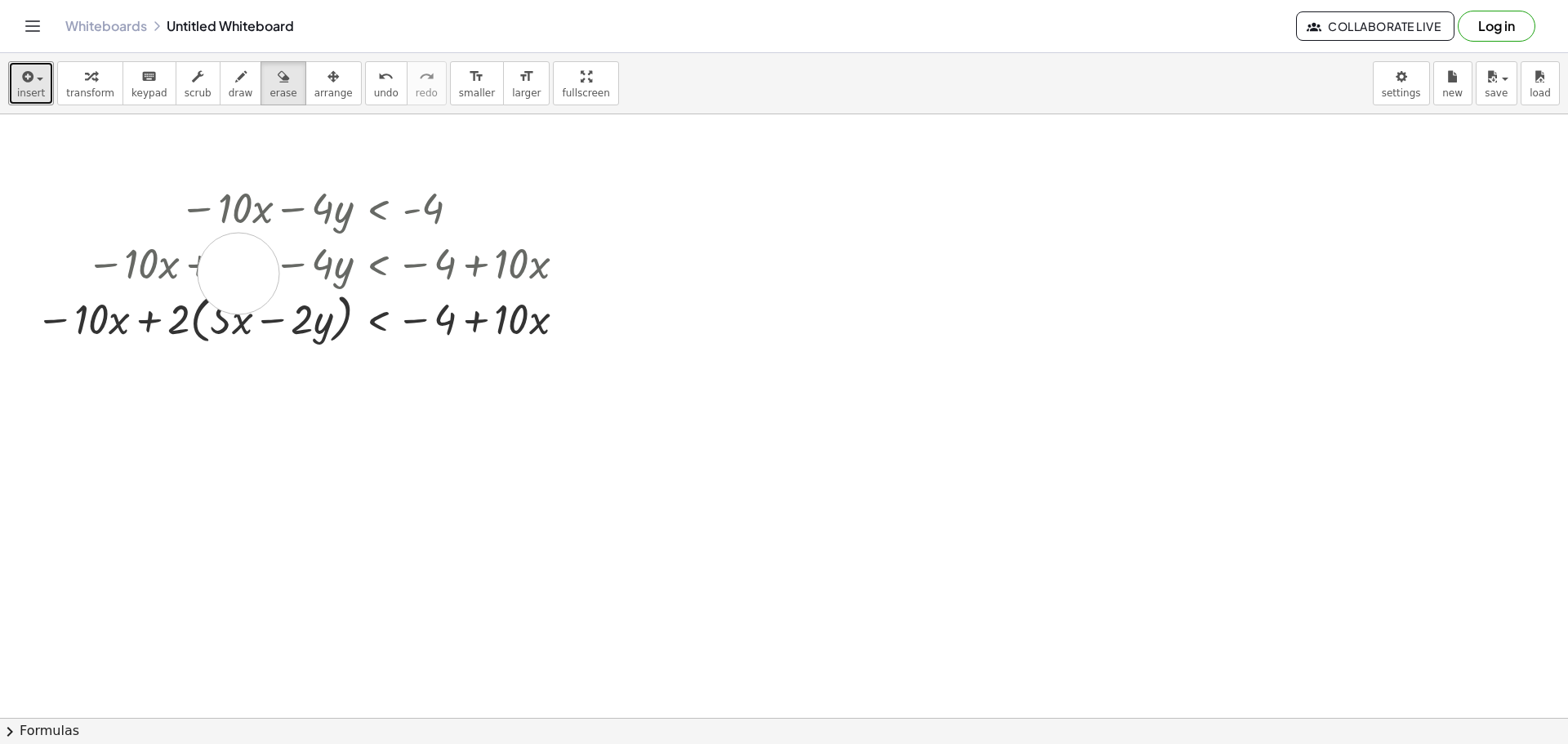
click at [239, 274] on div at bounding box center [784, 302] width 1568 height 1313
drag, startPoint x: 241, startPoint y: 270, endPoint x: 228, endPoint y: 272, distance: 13.2
click at [229, 272] on div at bounding box center [784, 302] width 1568 height 1313
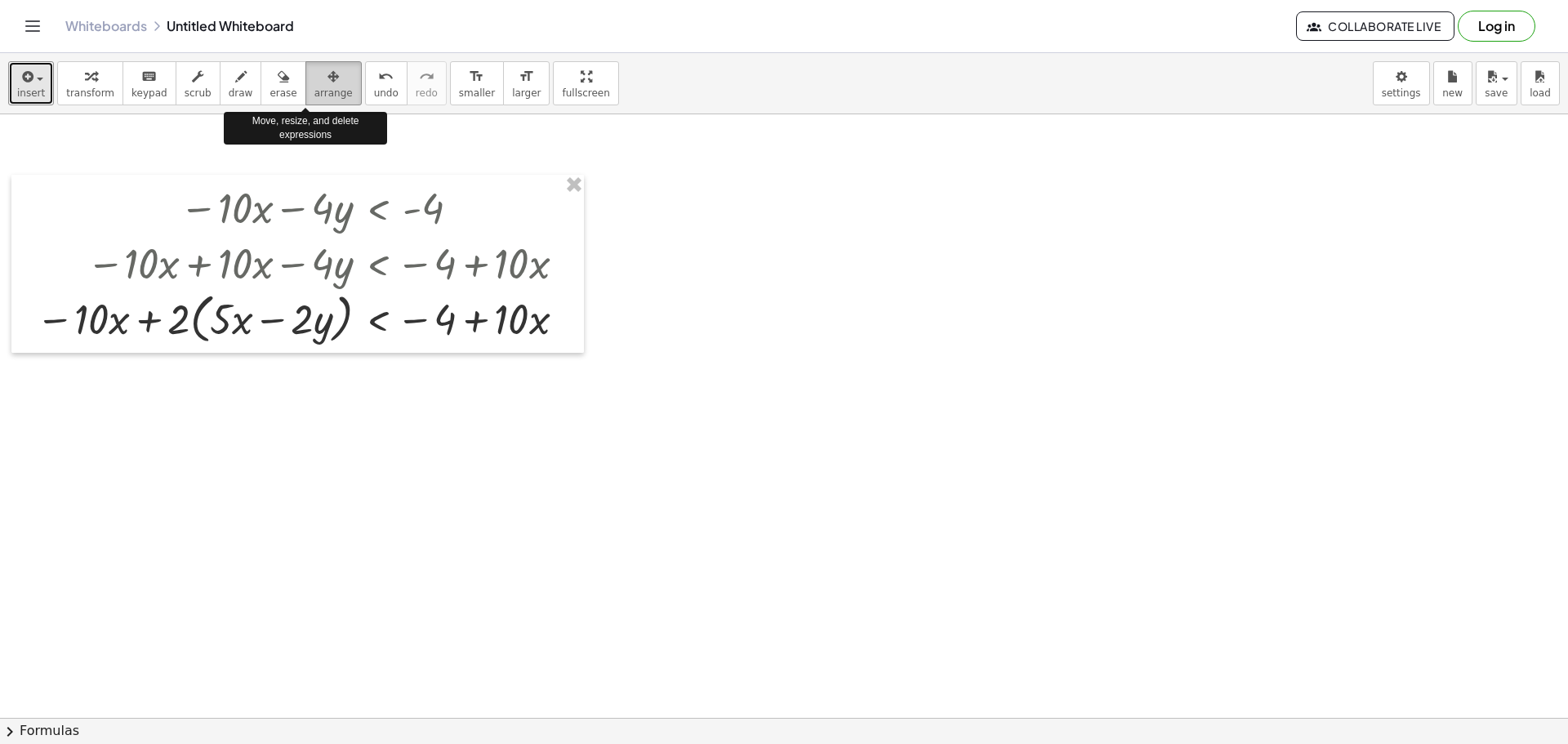
click at [314, 88] on span "arrange" at bounding box center [333, 92] width 39 height 11
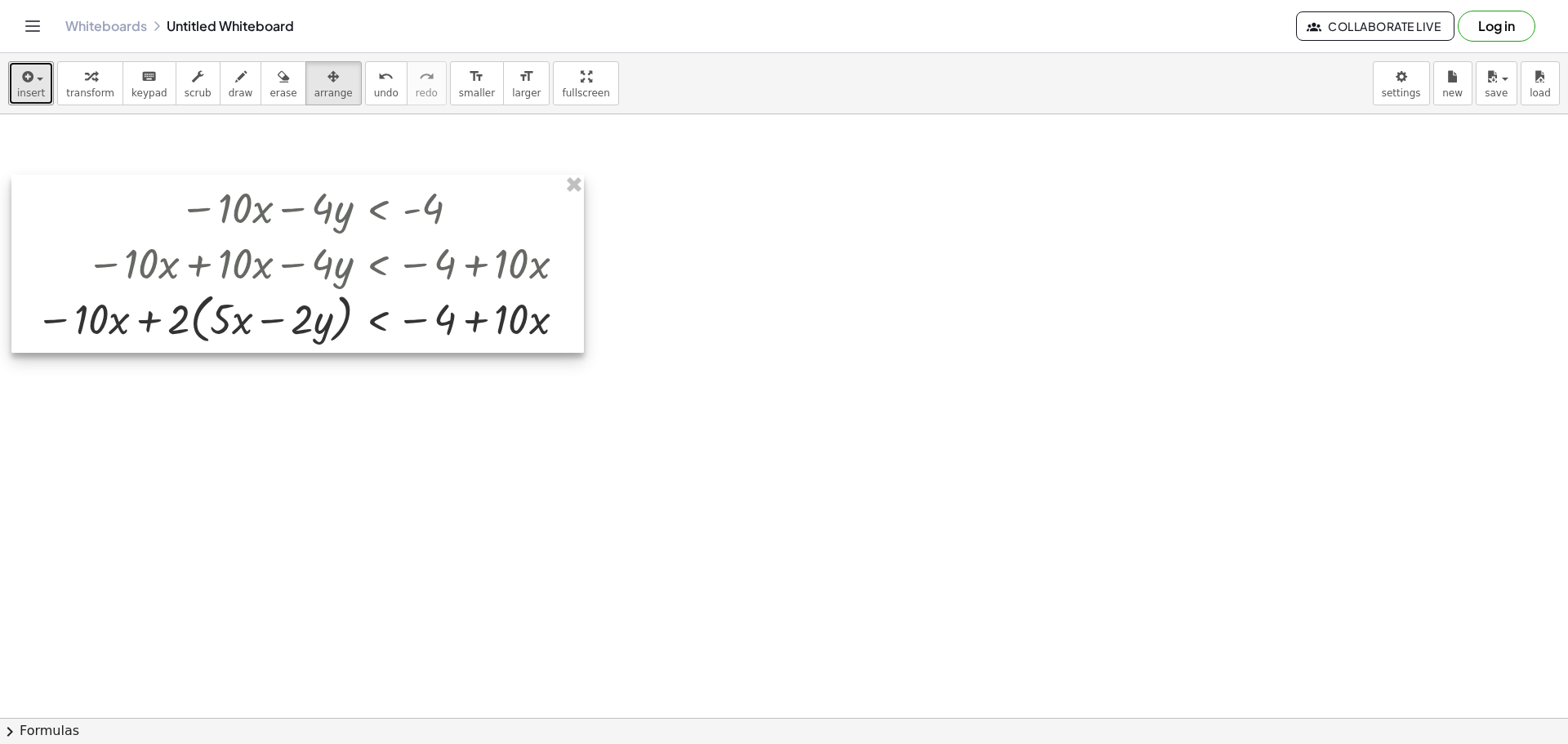
click at [497, 322] on div at bounding box center [297, 264] width 573 height 178
click at [441, 321] on div at bounding box center [297, 264] width 573 height 178
click at [449, 260] on div at bounding box center [297, 264] width 573 height 178
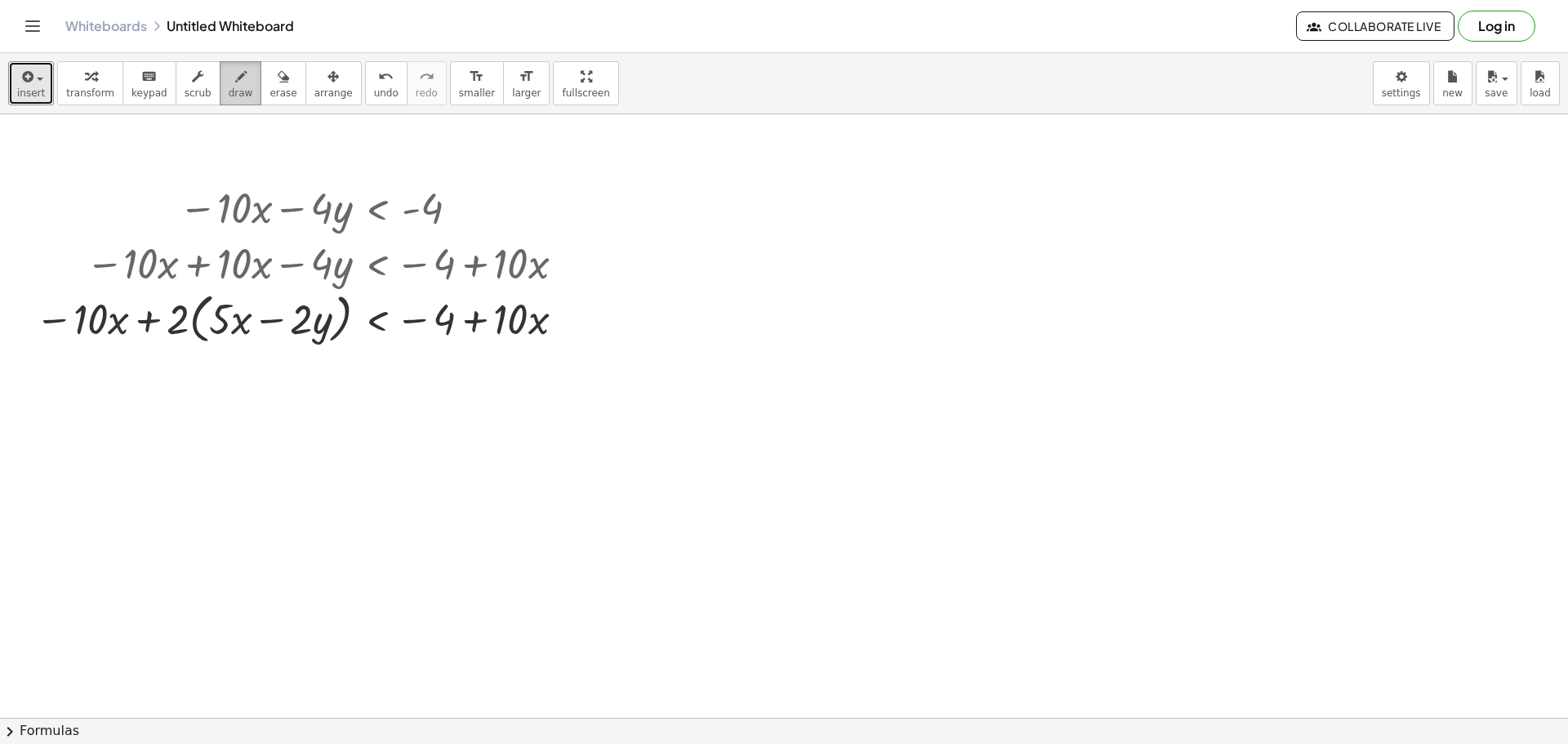
click at [235, 79] on icon "button" at bounding box center [240, 77] width 11 height 19
click at [306, 260] on div at bounding box center [784, 302] width 1568 height 1313
click at [323, 269] on div at bounding box center [784, 302] width 1568 height 1313
click at [374, 94] on span "undo" at bounding box center [386, 92] width 25 height 11
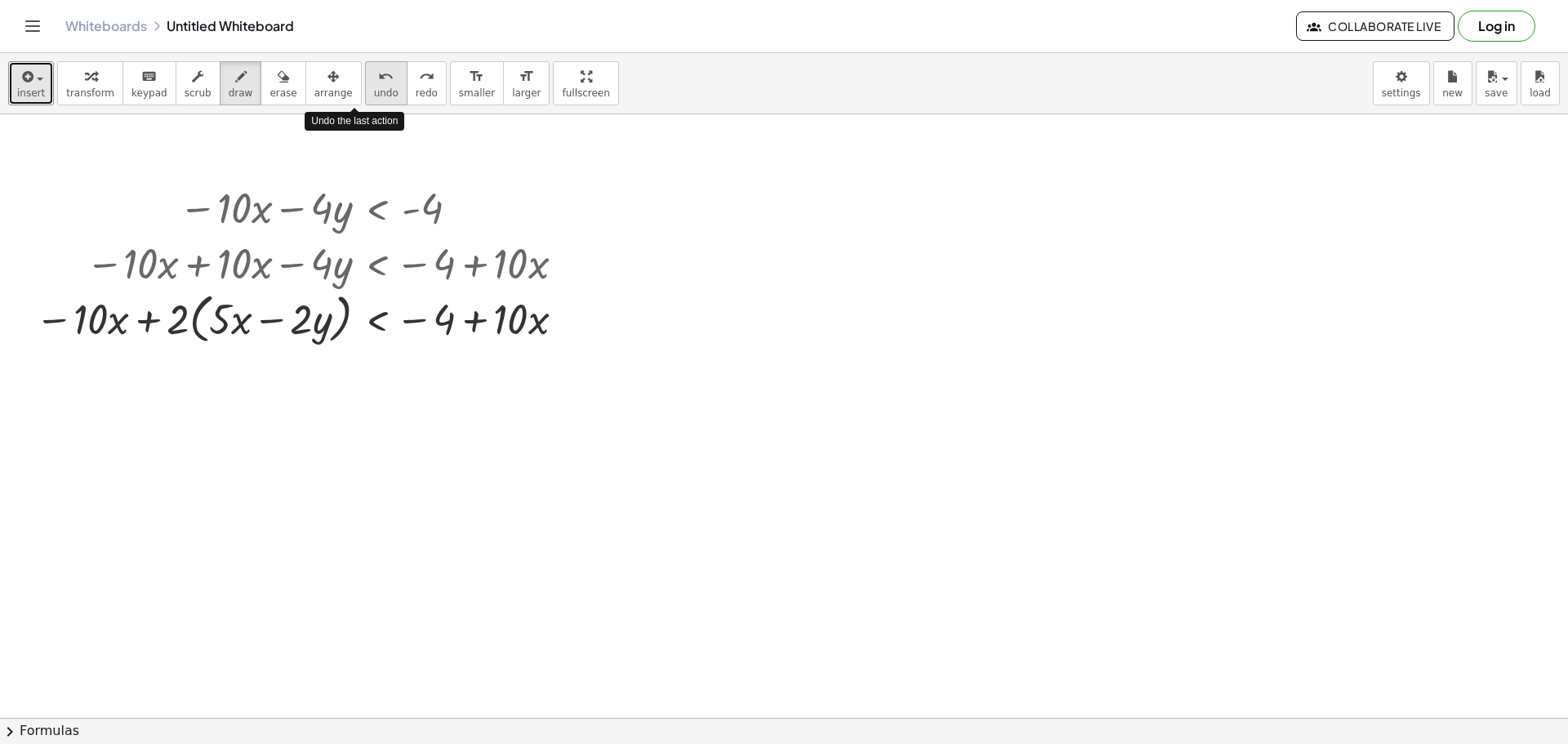
click at [374, 94] on span "undo" at bounding box center [386, 92] width 25 height 11
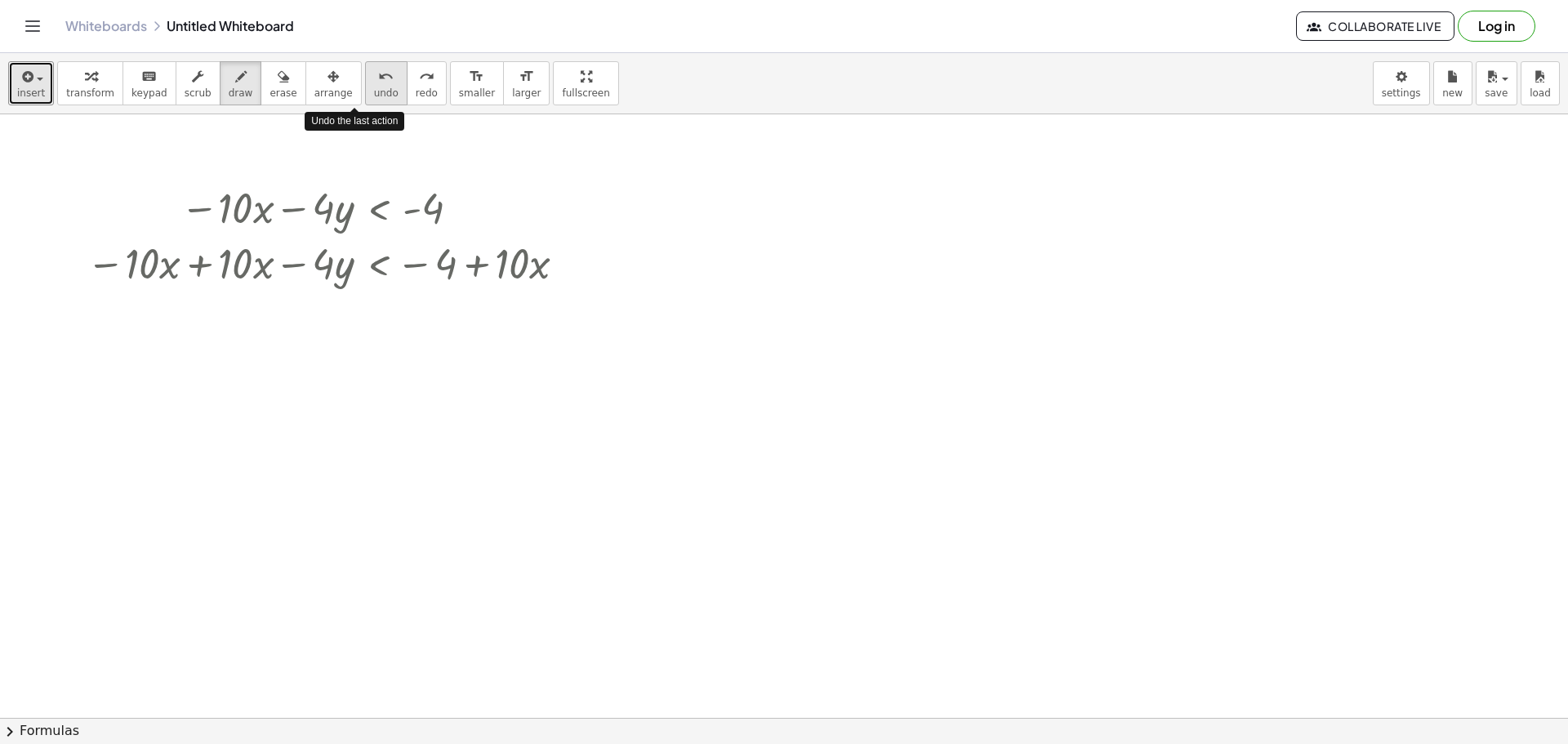
click at [374, 94] on span "undo" at bounding box center [386, 92] width 25 height 11
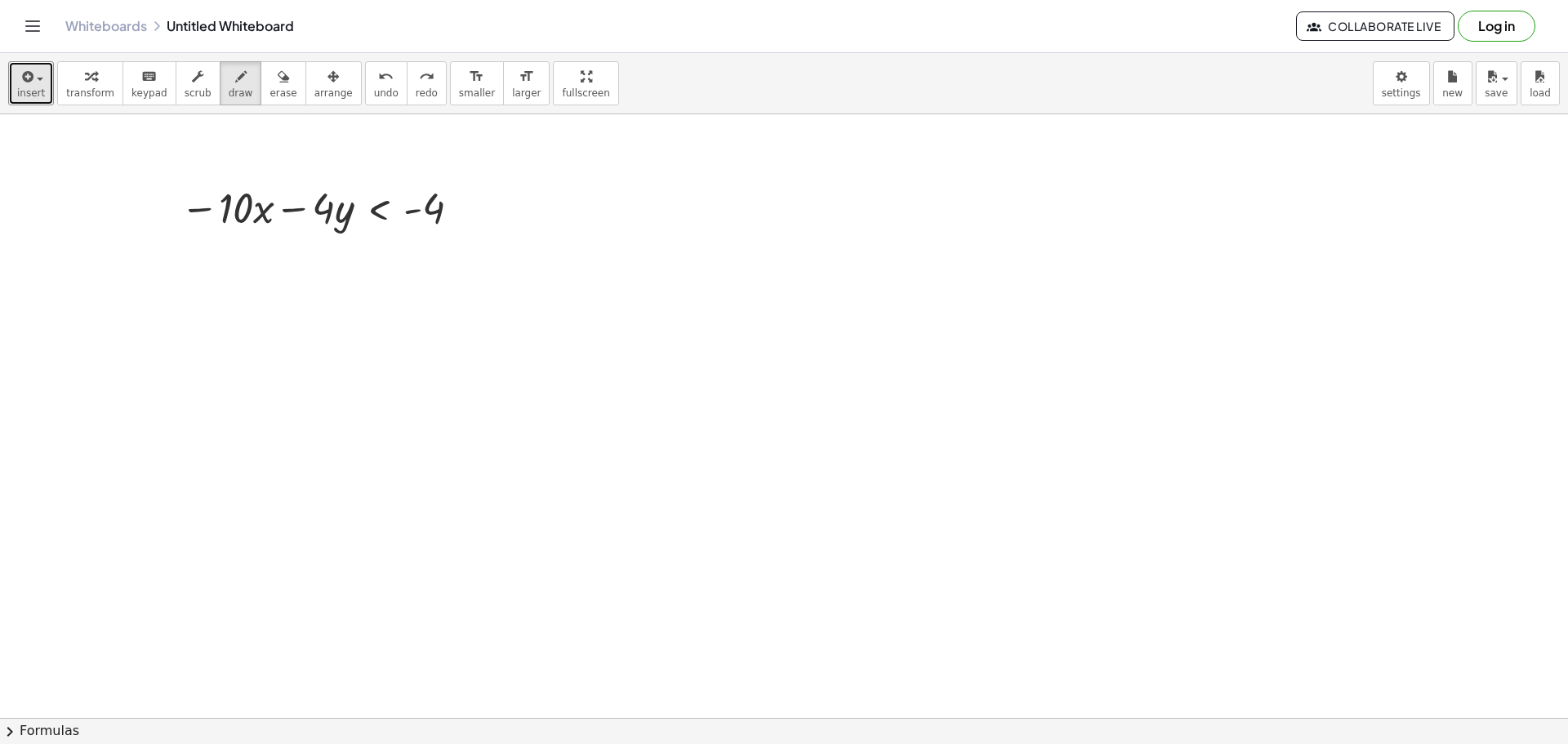
click at [345, 266] on div at bounding box center [784, 302] width 1568 height 1313
drag, startPoint x: 297, startPoint y: 276, endPoint x: 320, endPoint y: 281, distance: 23.5
click at [320, 281] on div at bounding box center [784, 302] width 1568 height 1313
drag, startPoint x: 198, startPoint y: 275, endPoint x: 220, endPoint y: 281, distance: 22.8
click at [220, 281] on div at bounding box center [784, 302] width 1568 height 1313
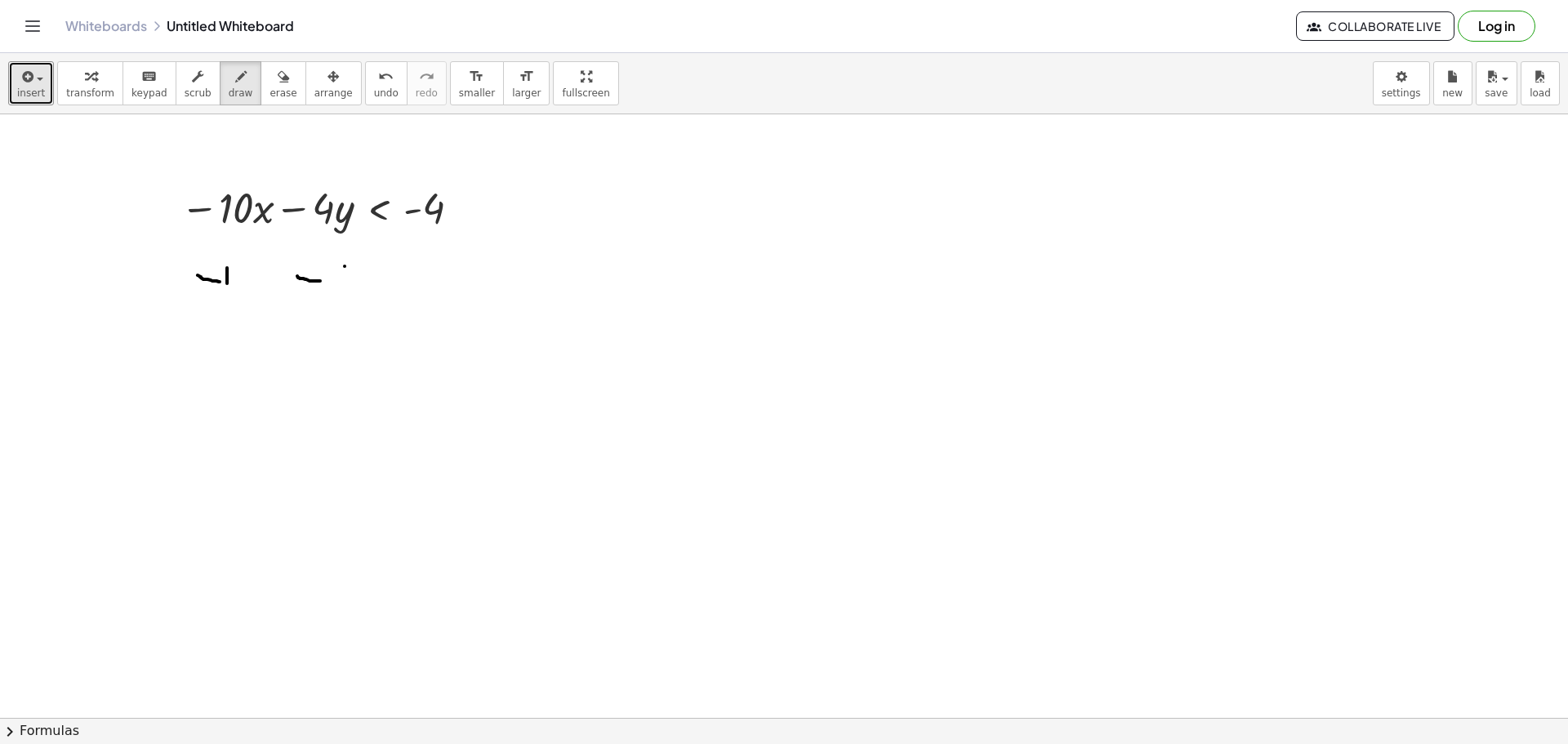
click at [231, 290] on div at bounding box center [784, 302] width 1568 height 1313
drag, startPoint x: 245, startPoint y: 271, endPoint x: 254, endPoint y: 278, distance: 11.4
click at [254, 279] on div at bounding box center [784, 302] width 1568 height 1313
drag, startPoint x: 248, startPoint y: 279, endPoint x: 252, endPoint y: 295, distance: 16.5
click at [252, 295] on div at bounding box center [784, 302] width 1568 height 1313
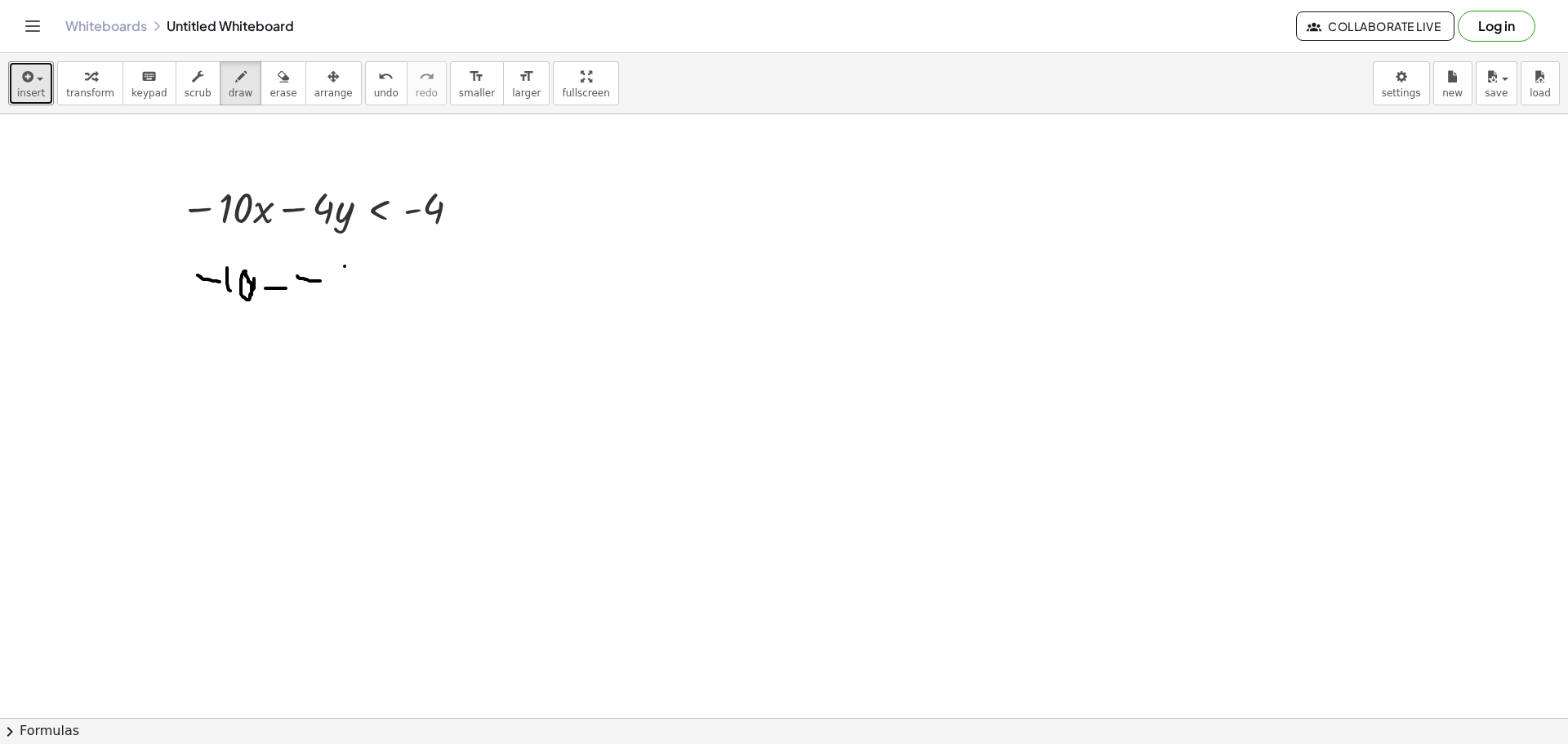
drag, startPoint x: 266, startPoint y: 288, endPoint x: 286, endPoint y: 288, distance: 20.0
click at [286, 288] on div at bounding box center [784, 302] width 1568 height 1313
drag, startPoint x: 309, startPoint y: 342, endPoint x: 324, endPoint y: 343, distance: 15.0
drag, startPoint x: 342, startPoint y: 329, endPoint x: 349, endPoint y: 343, distance: 15.7
click at [349, 345] on div at bounding box center [784, 302] width 1568 height 1313
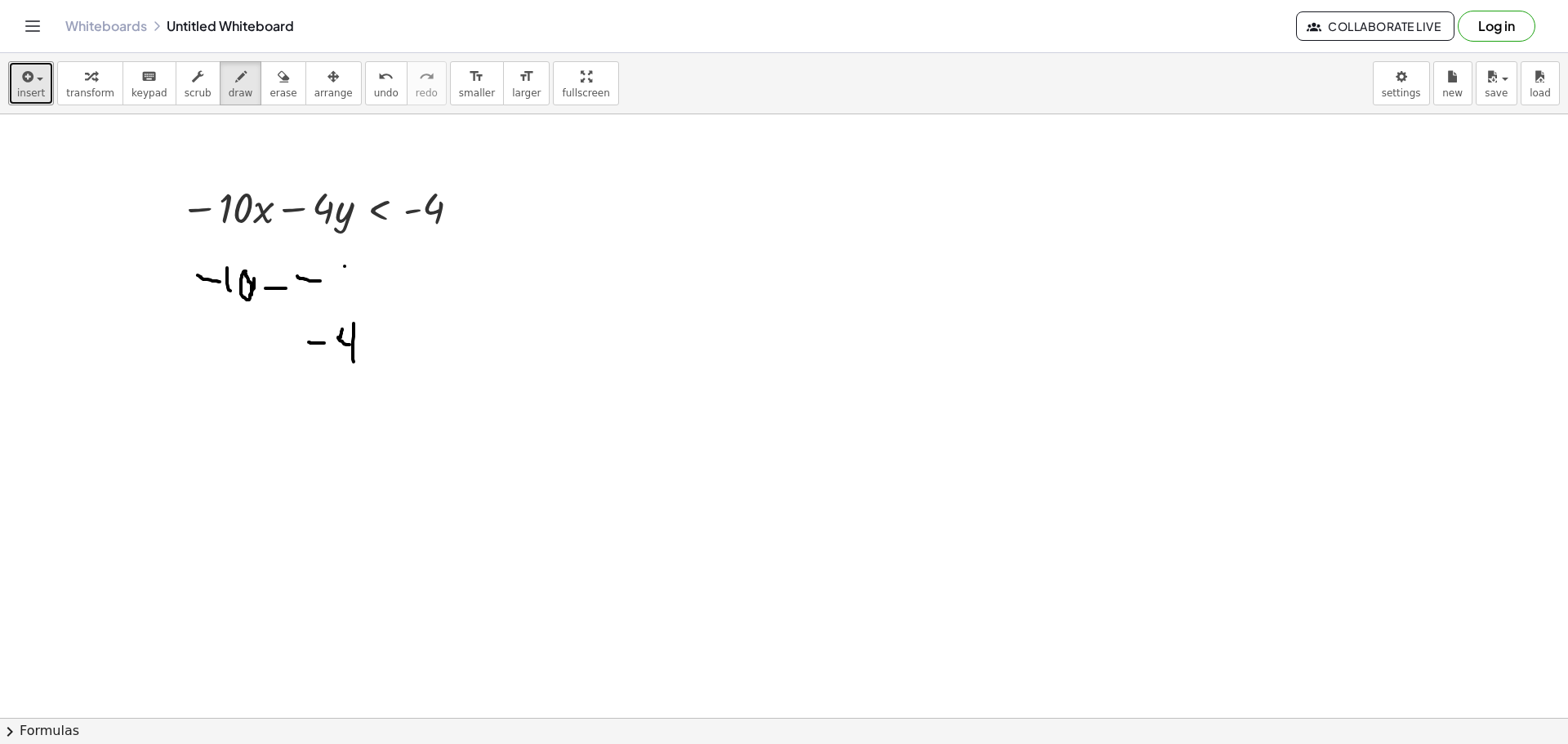
drag, startPoint x: 353, startPoint y: 351, endPoint x: 354, endPoint y: 361, distance: 10.0
click at [354, 361] on div at bounding box center [784, 302] width 1568 height 1313
drag, startPoint x: 367, startPoint y: 339, endPoint x: 371, endPoint y: 385, distance: 46.2
click at [376, 388] on div at bounding box center [784, 302] width 1568 height 1313
drag, startPoint x: 414, startPoint y: 335, endPoint x: 427, endPoint y: 348, distance: 18.4
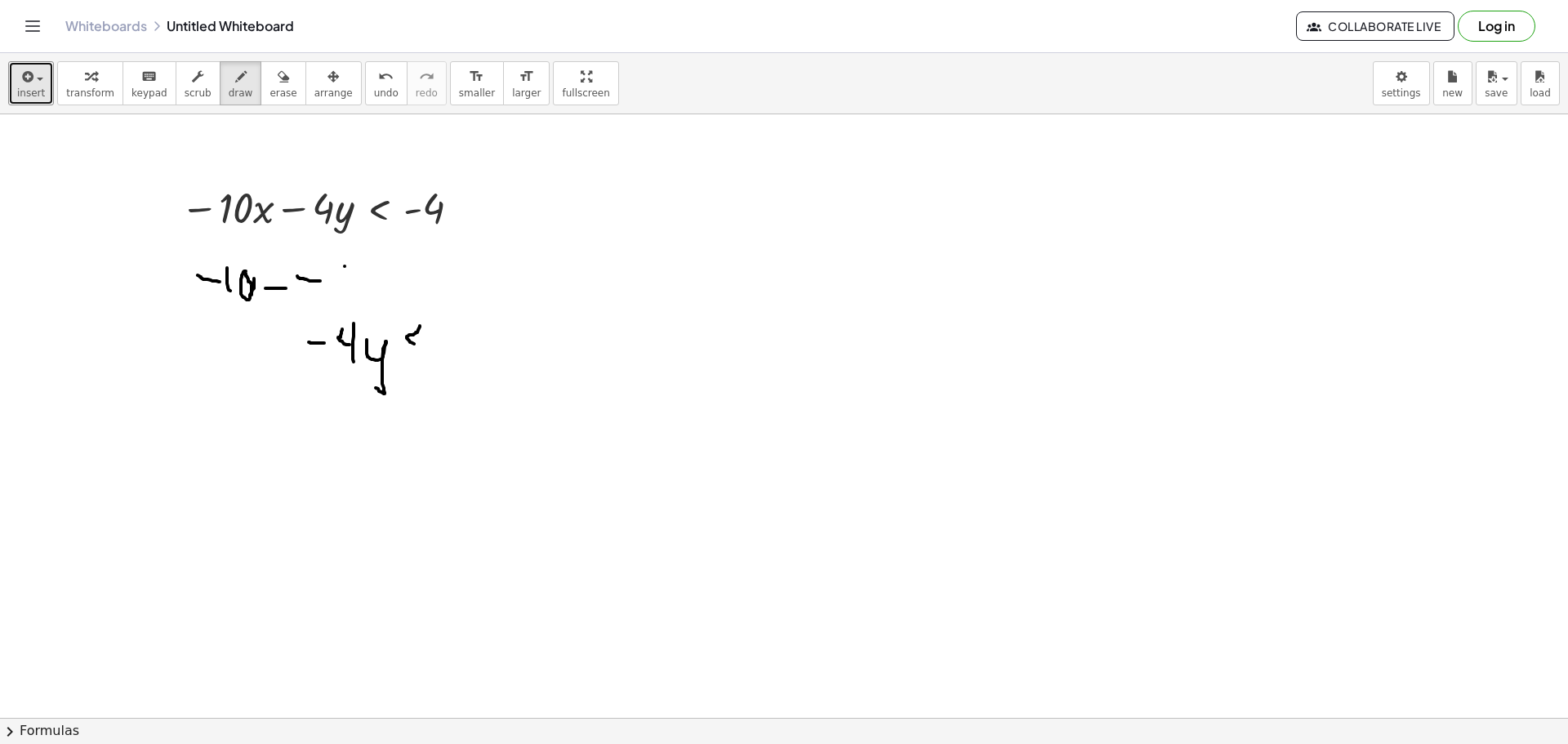
click at [427, 348] on div at bounding box center [784, 302] width 1568 height 1313
drag, startPoint x: 436, startPoint y: 339, endPoint x: 484, endPoint y: 336, distance: 48.1
click at [491, 340] on div at bounding box center [784, 302] width 1568 height 1313
drag, startPoint x: 508, startPoint y: 318, endPoint x: 510, endPoint y: 338, distance: 20.1
click at [510, 338] on div at bounding box center [784, 302] width 1568 height 1313
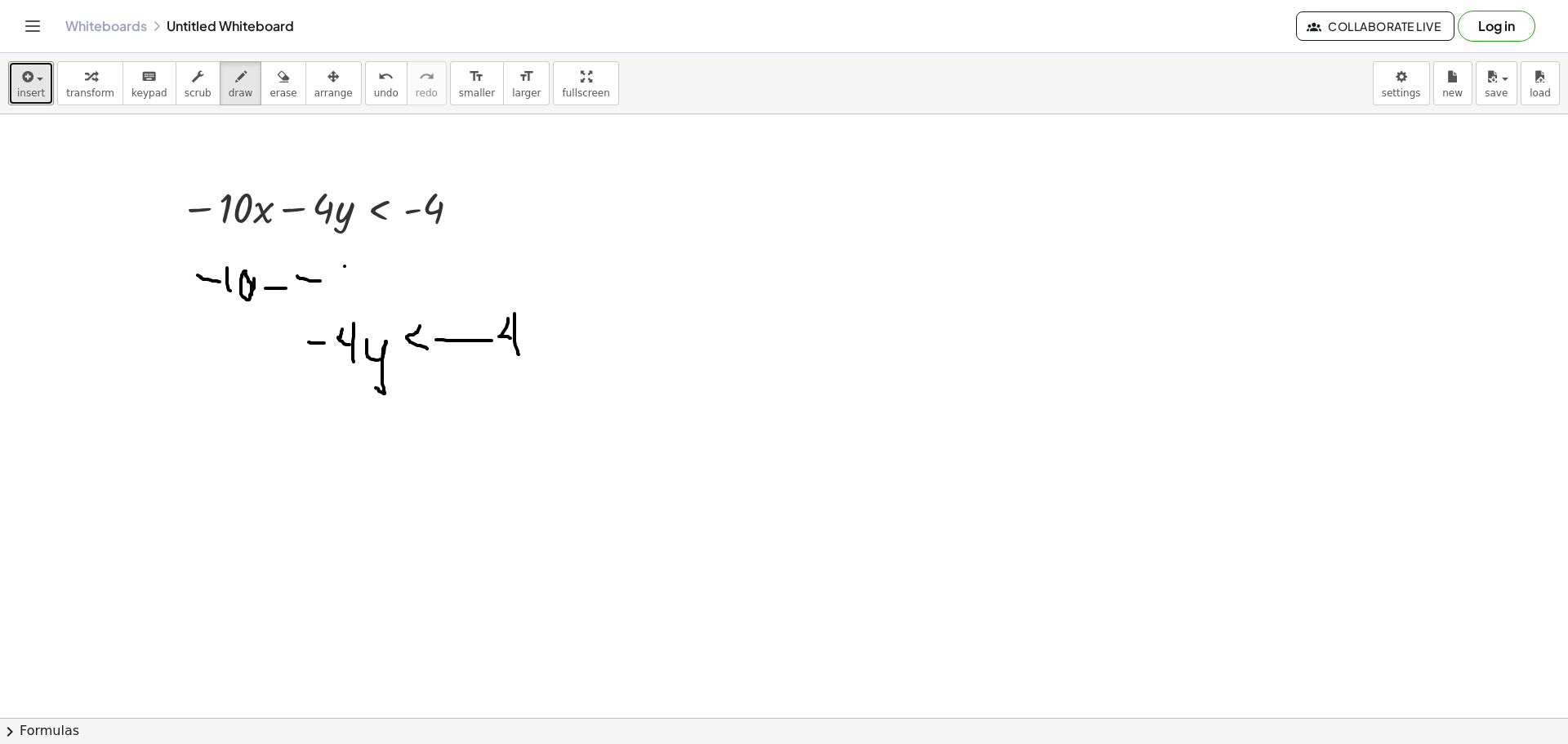
drag, startPoint x: 515, startPoint y: 316, endPoint x: 518, endPoint y: 354, distance: 38.1
click at [518, 354] on div at bounding box center [784, 302] width 1568 height 1313
drag, startPoint x: 543, startPoint y: 324, endPoint x: 546, endPoint y: 341, distance: 17.3
click at [546, 341] on div at bounding box center [784, 302] width 1568 height 1313
drag, startPoint x: 538, startPoint y: 330, endPoint x: 556, endPoint y: 325, distance: 18.7
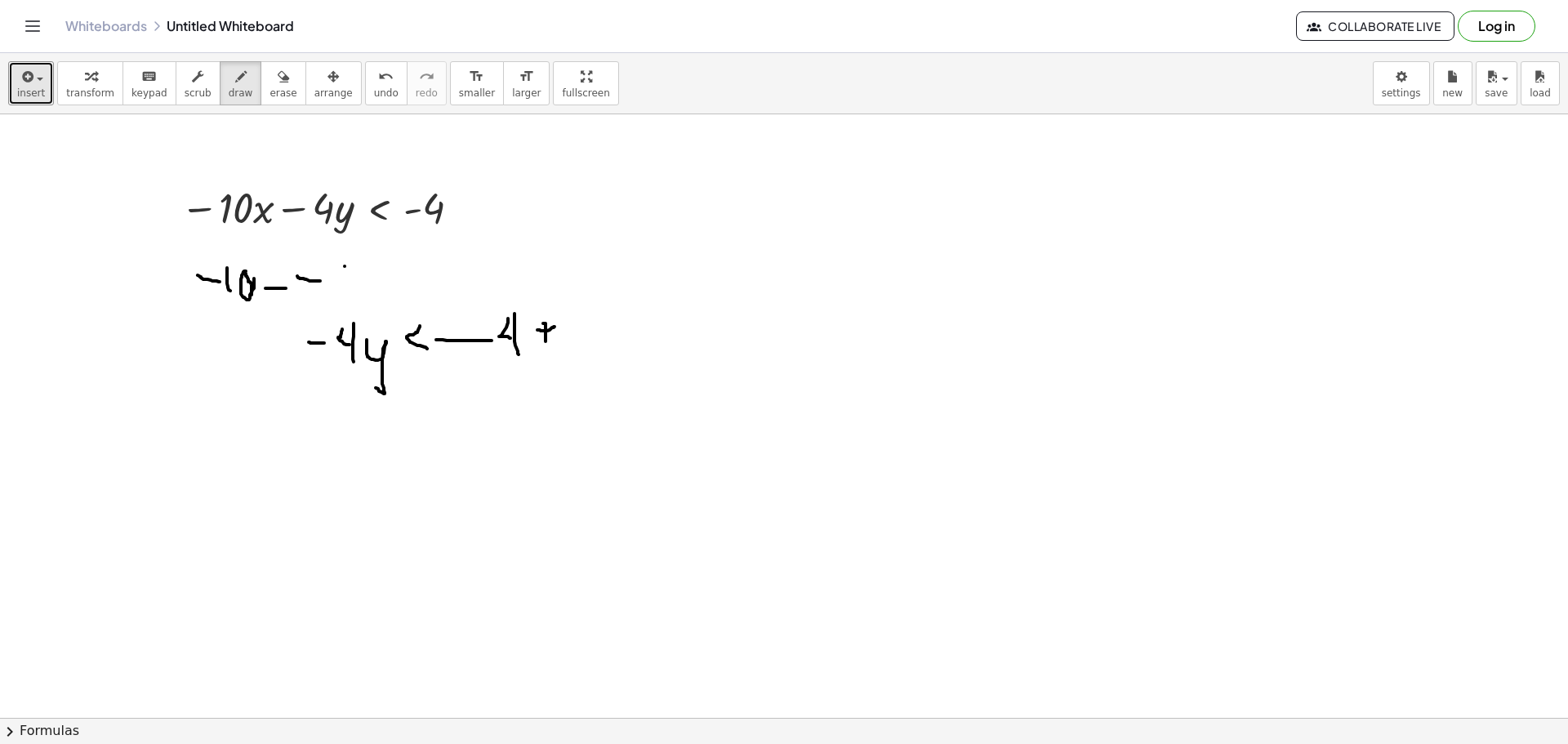
click at [556, 325] on div at bounding box center [784, 302] width 1568 height 1313
drag, startPoint x: 577, startPoint y: 338, endPoint x: 578, endPoint y: 350, distance: 12.0
click at [578, 350] on div at bounding box center [784, 302] width 1568 height 1313
click at [597, 317] on div at bounding box center [784, 302] width 1568 height 1313
drag, startPoint x: 627, startPoint y: 317, endPoint x: 643, endPoint y: 329, distance: 20.0
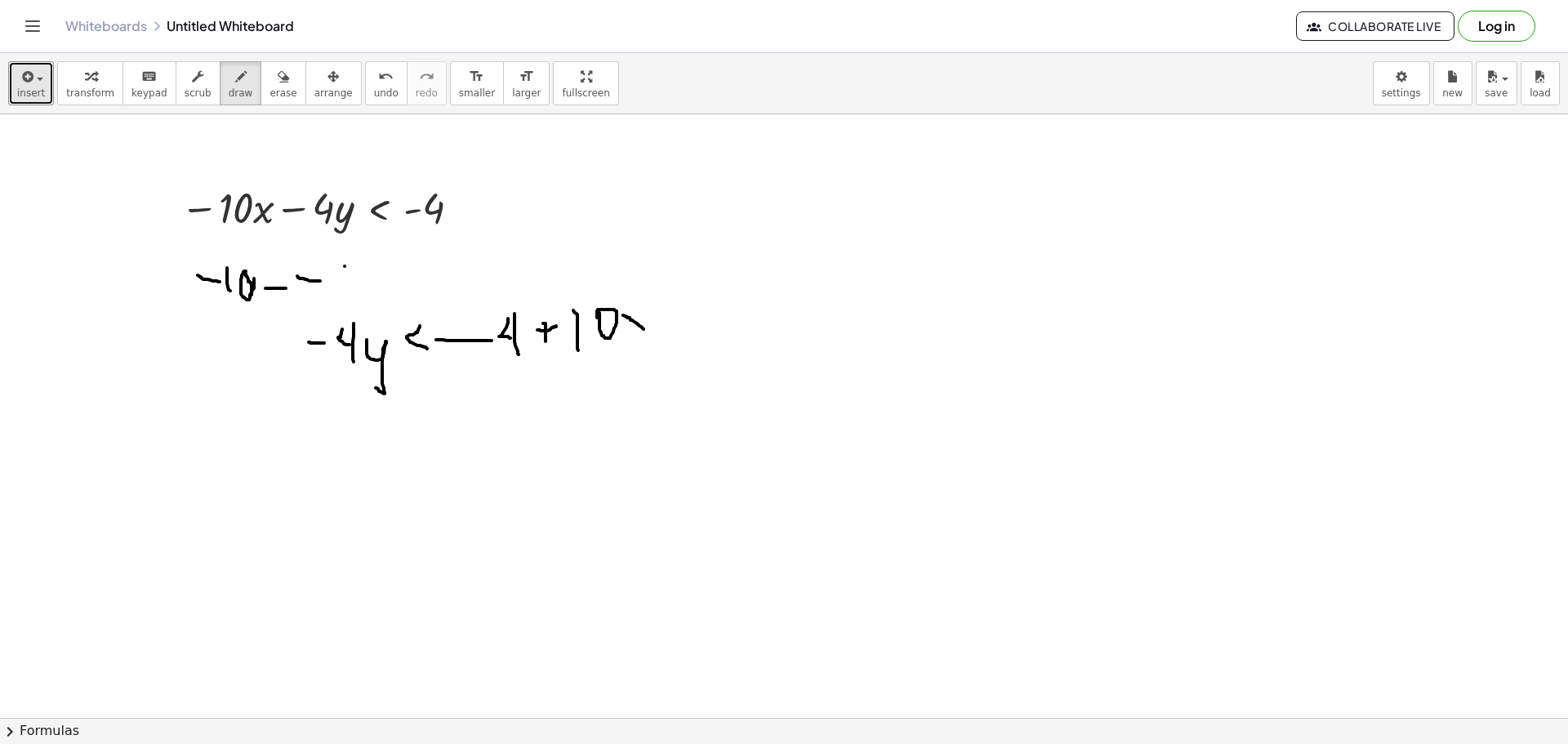
click at [643, 329] on div at bounding box center [784, 302] width 1568 height 1313
drag, startPoint x: 634, startPoint y: 314, endPoint x: 620, endPoint y: 329, distance: 20.5
click at [620, 329] on div at bounding box center [784, 302] width 1568 height 1313
drag, startPoint x: 375, startPoint y: 427, endPoint x: 370, endPoint y: 469, distance: 42.3
click at [370, 469] on div at bounding box center [784, 302] width 1568 height 1313
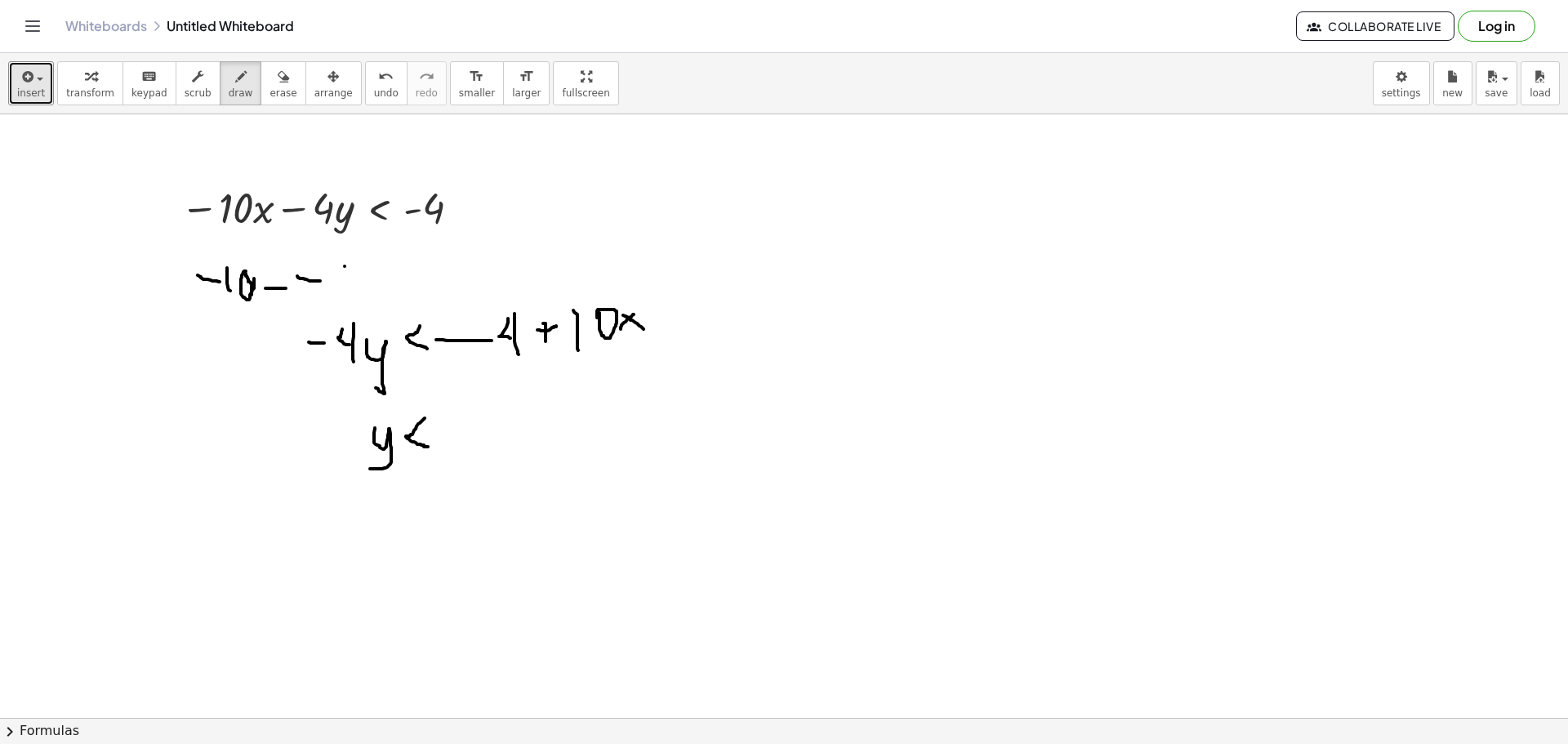
drag, startPoint x: 425, startPoint y: 418, endPoint x: 428, endPoint y: 447, distance: 29.2
click at [428, 447] on div at bounding box center [784, 302] width 1568 height 1313
drag, startPoint x: 461, startPoint y: 404, endPoint x: 461, endPoint y: 429, distance: 25.0
click at [461, 429] on div at bounding box center [784, 302] width 1568 height 1313
click at [481, 404] on div at bounding box center [784, 302] width 1568 height 1313
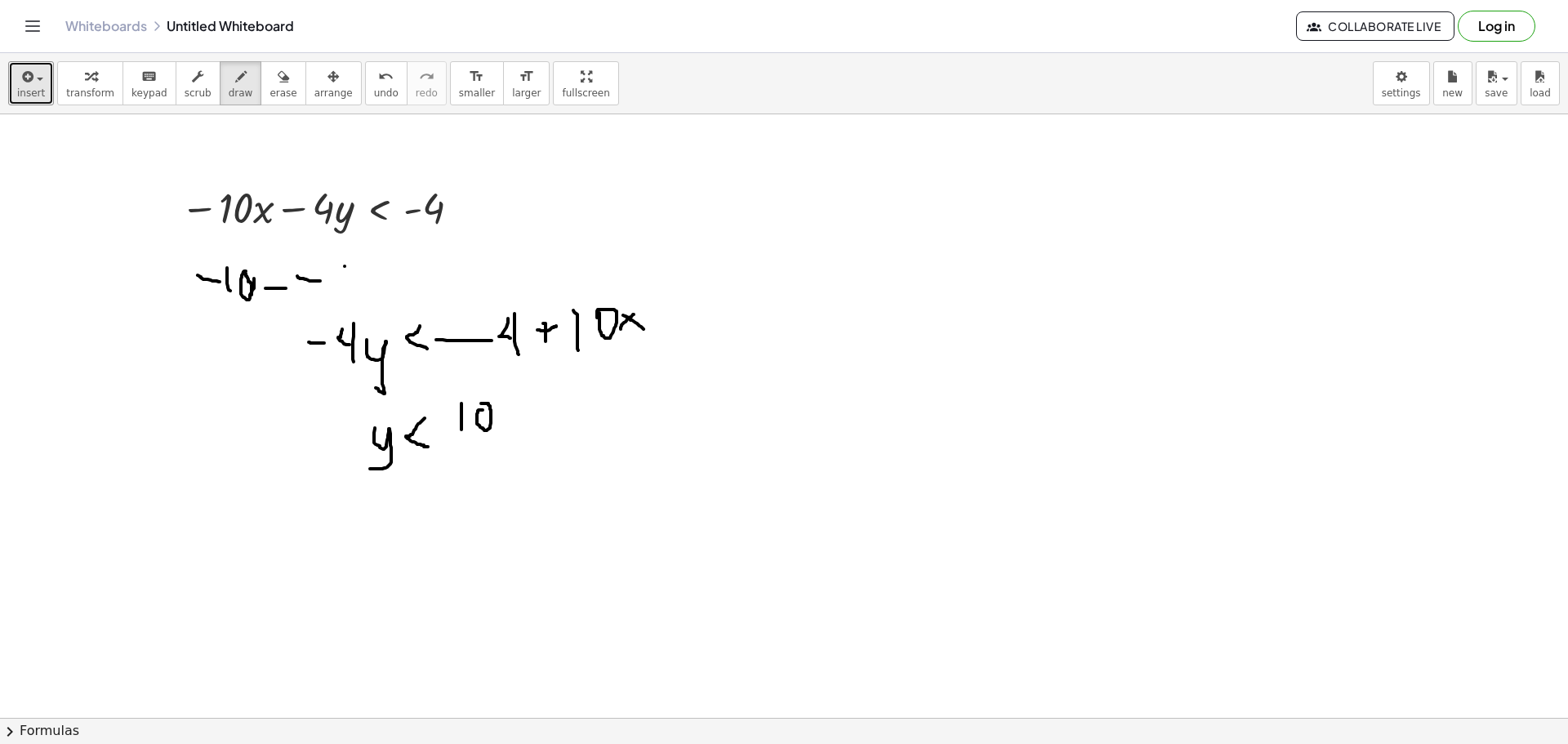
drag, startPoint x: 477, startPoint y: 405, endPoint x: 473, endPoint y: 413, distance: 8.9
click at [476, 409] on div at bounding box center [784, 302] width 1568 height 1313
drag, startPoint x: 452, startPoint y: 438, endPoint x: 495, endPoint y: 441, distance: 43.1
click at [495, 441] on div at bounding box center [784, 302] width 1568 height 1313
drag, startPoint x: 471, startPoint y: 455, endPoint x: 483, endPoint y: 455, distance: 12.0
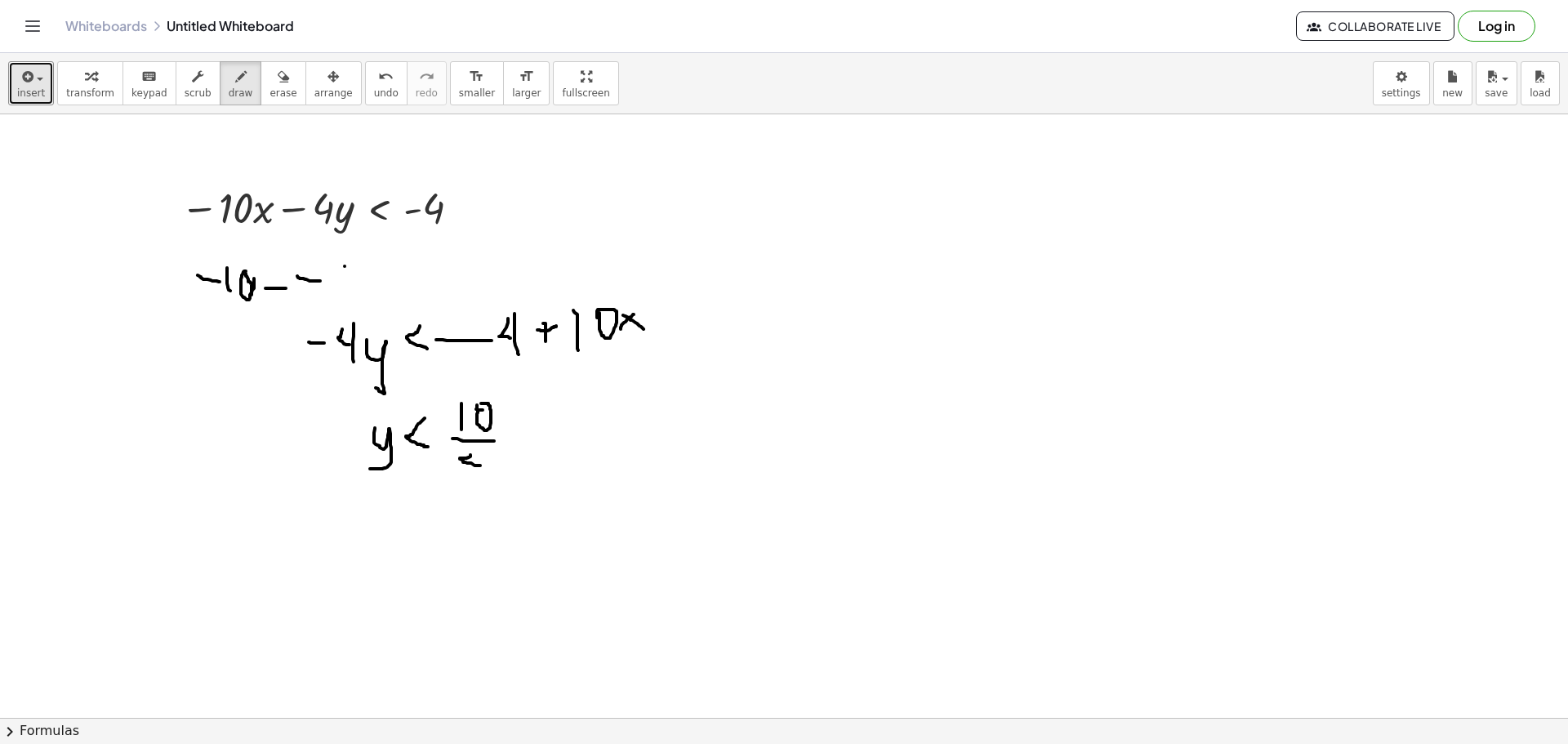
click at [481, 465] on div at bounding box center [784, 302] width 1568 height 1313
drag, startPoint x: 484, startPoint y: 450, endPoint x: 484, endPoint y: 478, distance: 28.0
click at [484, 478] on div at bounding box center [784, 302] width 1568 height 1313
drag, startPoint x: 513, startPoint y: 426, endPoint x: 527, endPoint y: 439, distance: 19.1
click at [527, 439] on div at bounding box center [784, 302] width 1568 height 1313
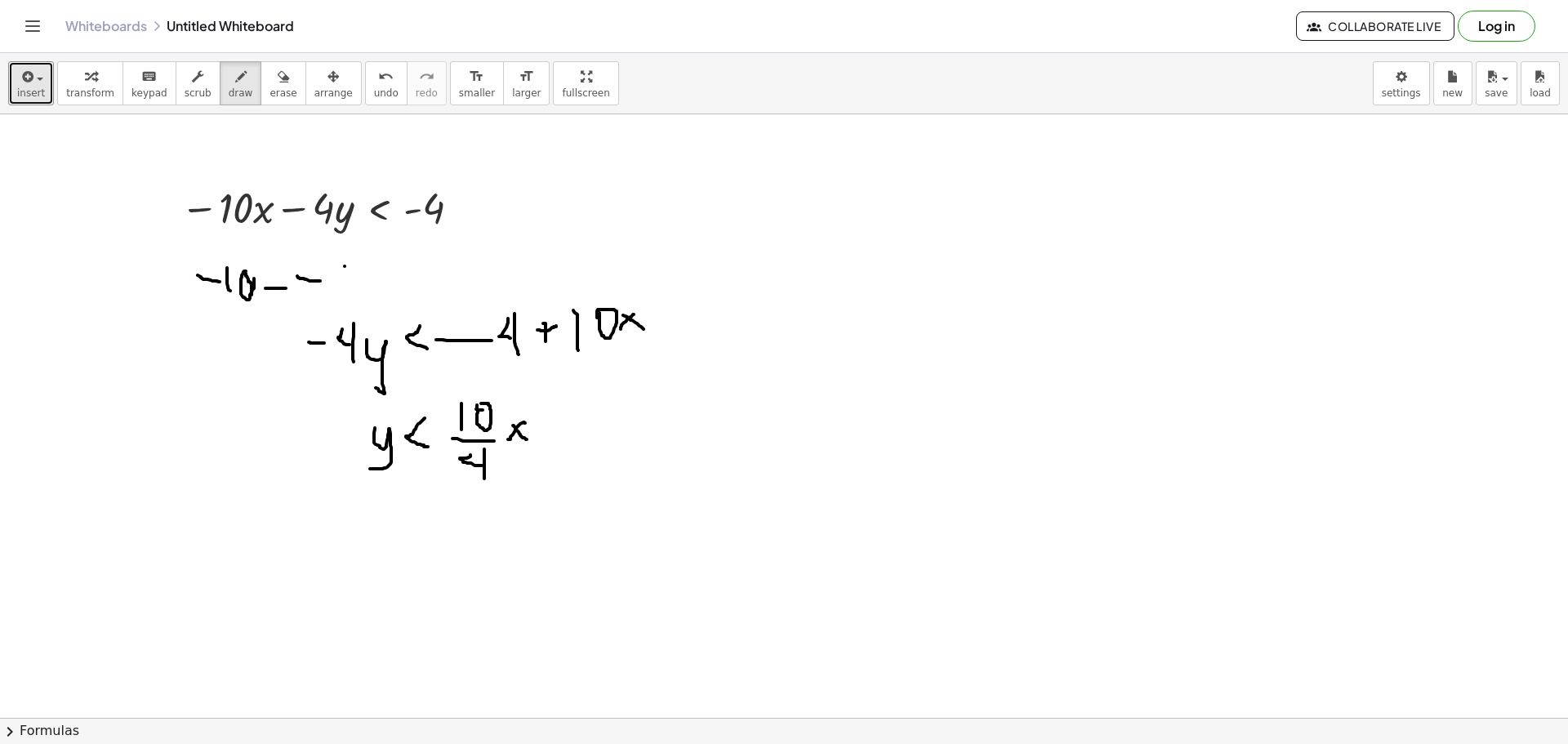
drag, startPoint x: 525, startPoint y: 423, endPoint x: 508, endPoint y: 439, distance: 23.3
click at [508, 439] on div at bounding box center [784, 302] width 1568 height 1313
drag, startPoint x: 551, startPoint y: 424, endPoint x: 573, endPoint y: 427, distance: 22.2
click at [573, 427] on div at bounding box center [784, 302] width 1568 height 1313
drag, startPoint x: 588, startPoint y: 412, endPoint x: 592, endPoint y: 439, distance: 27.3
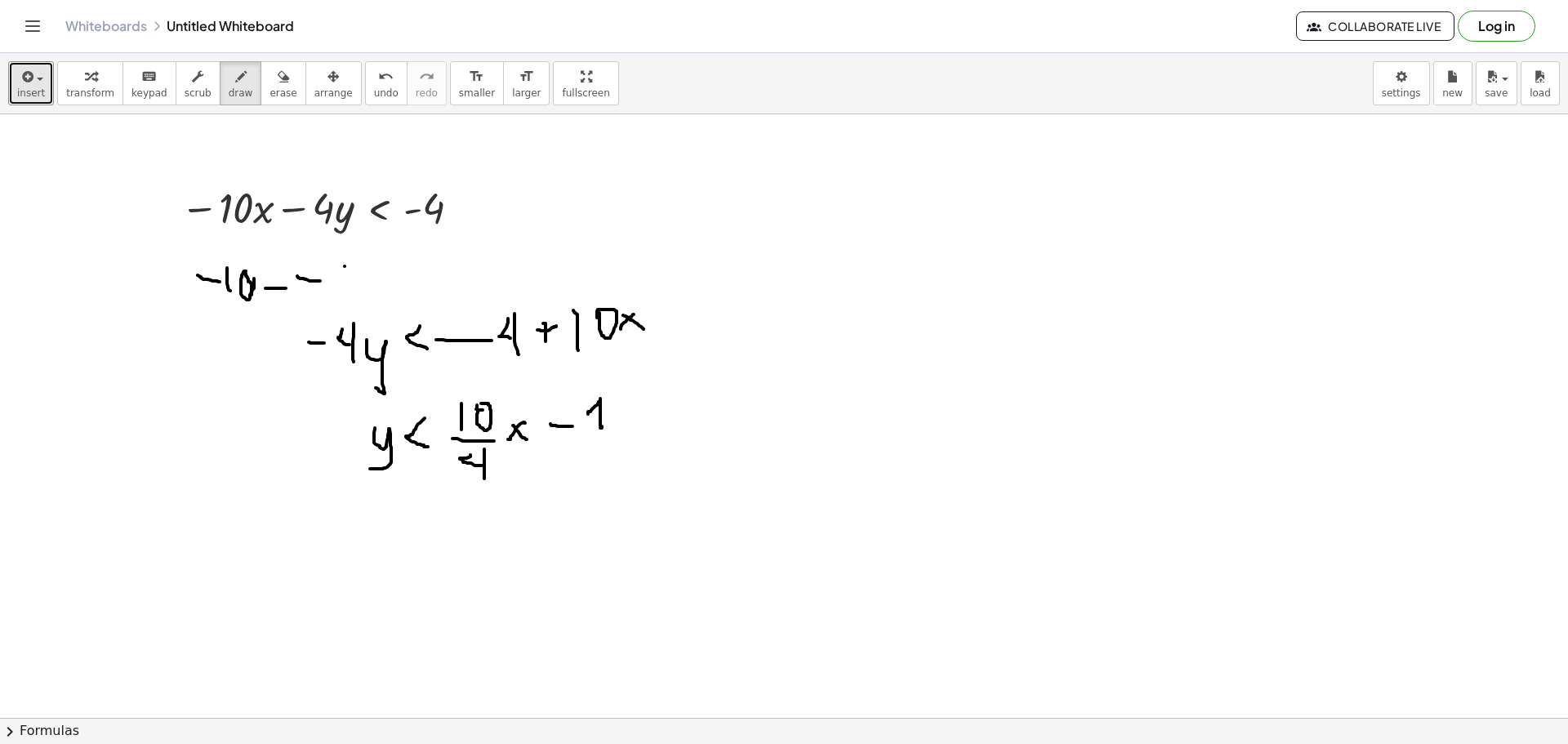
click at [600, 431] on div at bounding box center [784, 302] width 1568 height 1313
drag, startPoint x: 590, startPoint y: 434, endPoint x: 612, endPoint y: 431, distance: 22.2
click at [612, 431] on div at bounding box center [784, 302] width 1568 height 1313
